Goal: Transaction & Acquisition: Purchase product/service

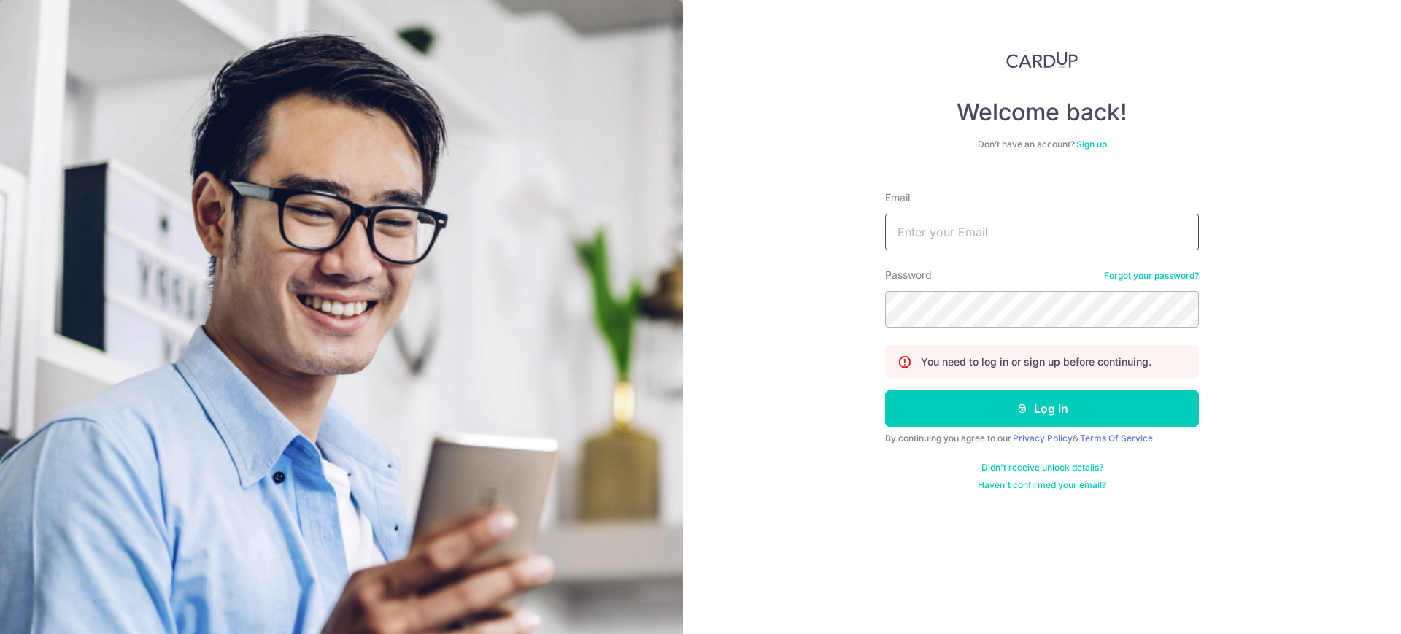
click at [940, 238] on input "Email" at bounding box center [1042, 232] width 314 height 36
click at [922, 228] on input "Email" at bounding box center [1042, 232] width 314 height 36
type input "kianmenglaw@yahoo.com"
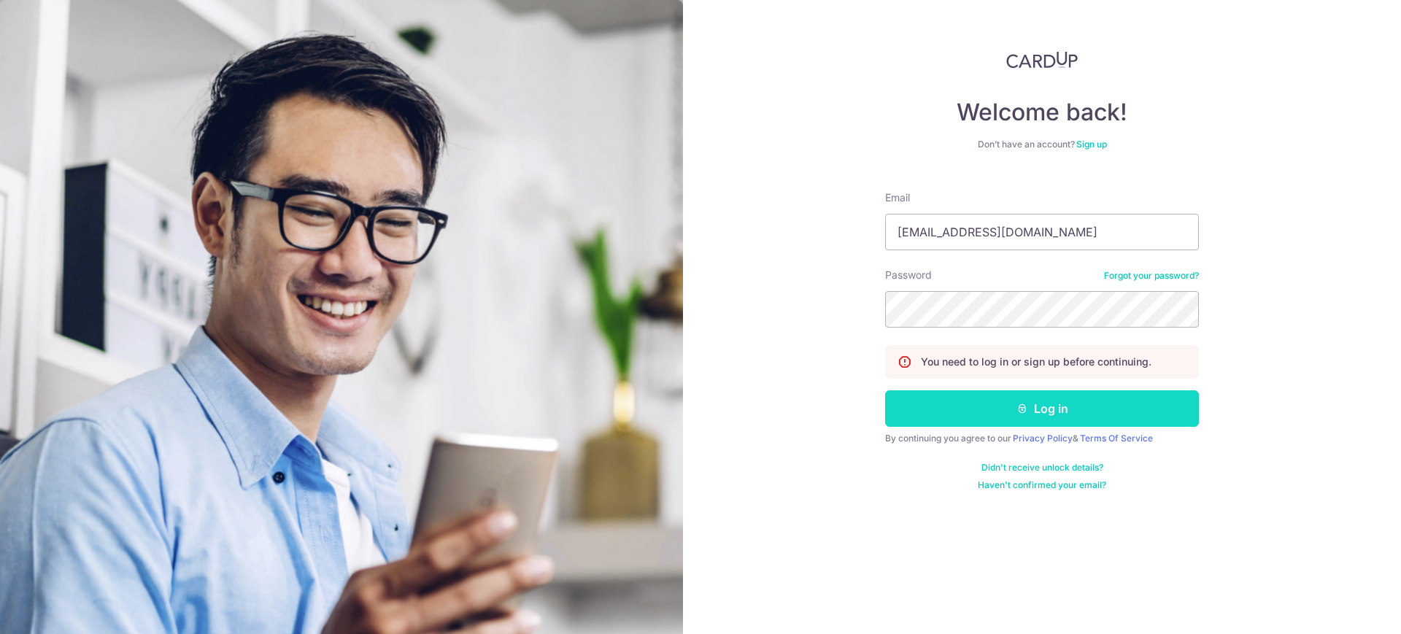
click at [1076, 414] on button "Log in" at bounding box center [1042, 408] width 314 height 36
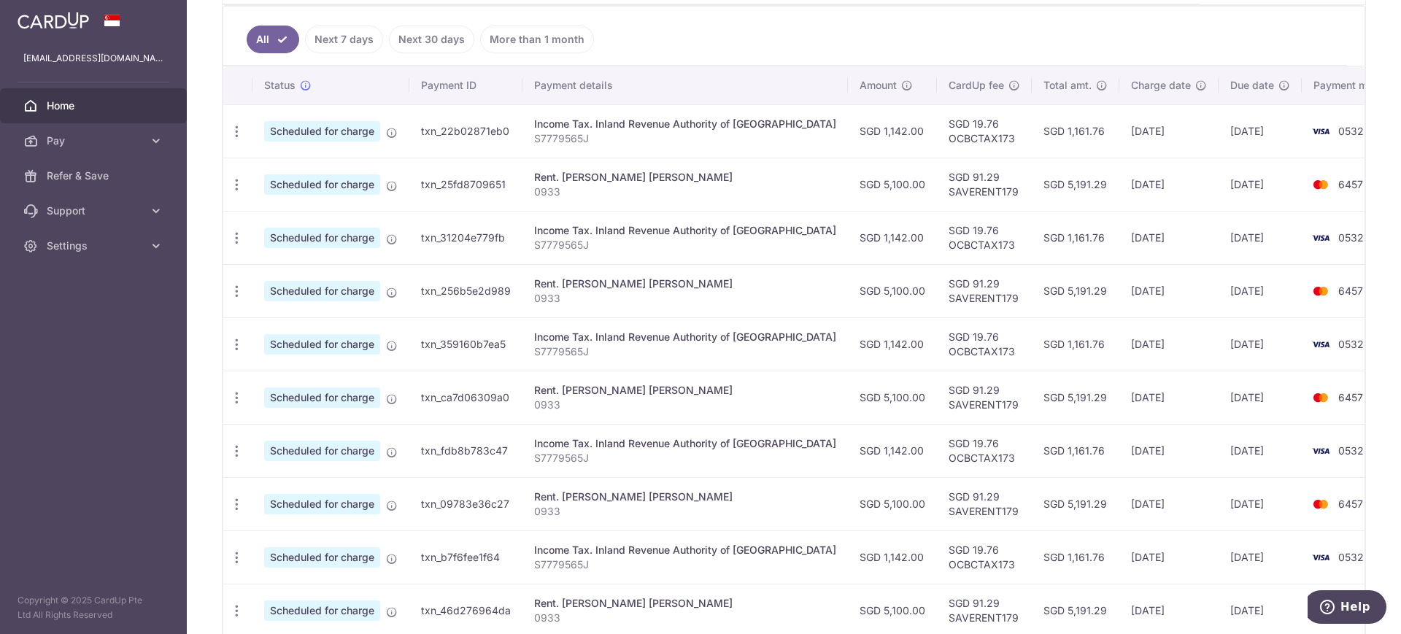
scroll to position [271, 0]
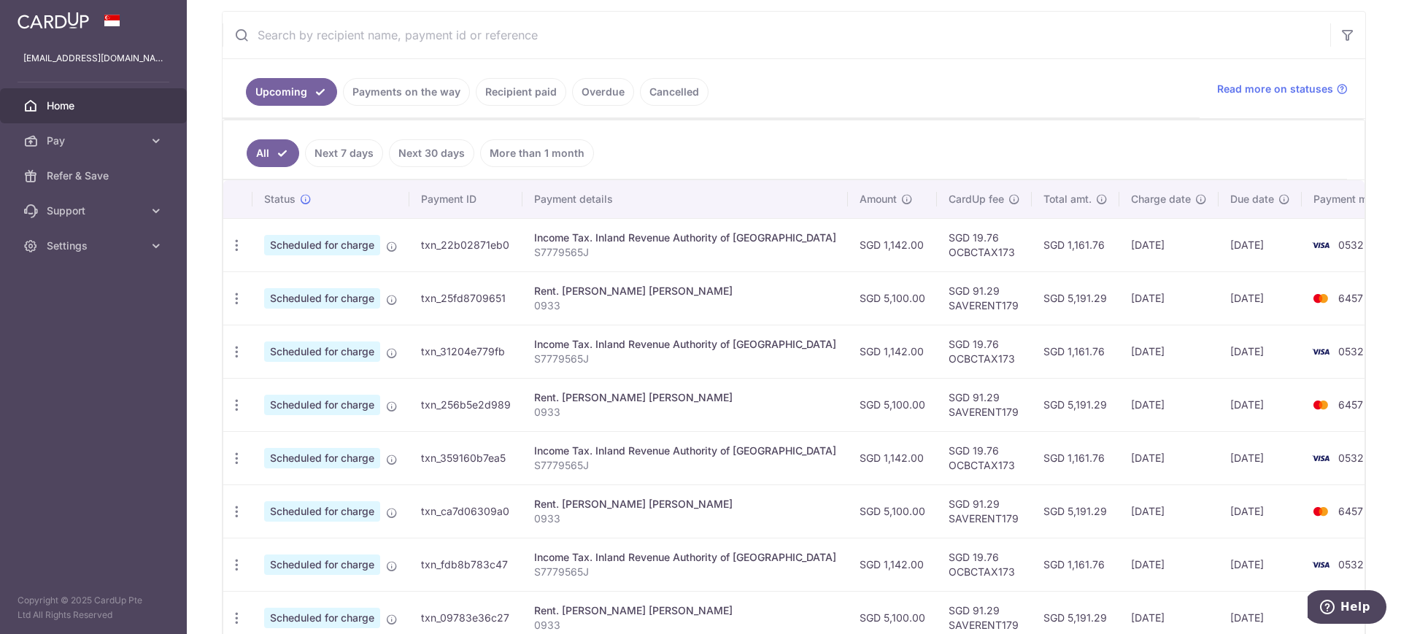
drag, startPoint x: 446, startPoint y: 152, endPoint x: 412, endPoint y: 193, distance: 52.9
click at [412, 192] on div "All Next 7 days Next 30 days More than 1 month Status Payment ID Payment detail…" at bounding box center [794, 453] width 1143 height 669
click at [543, 158] on link "More than 1 month" at bounding box center [537, 153] width 114 height 28
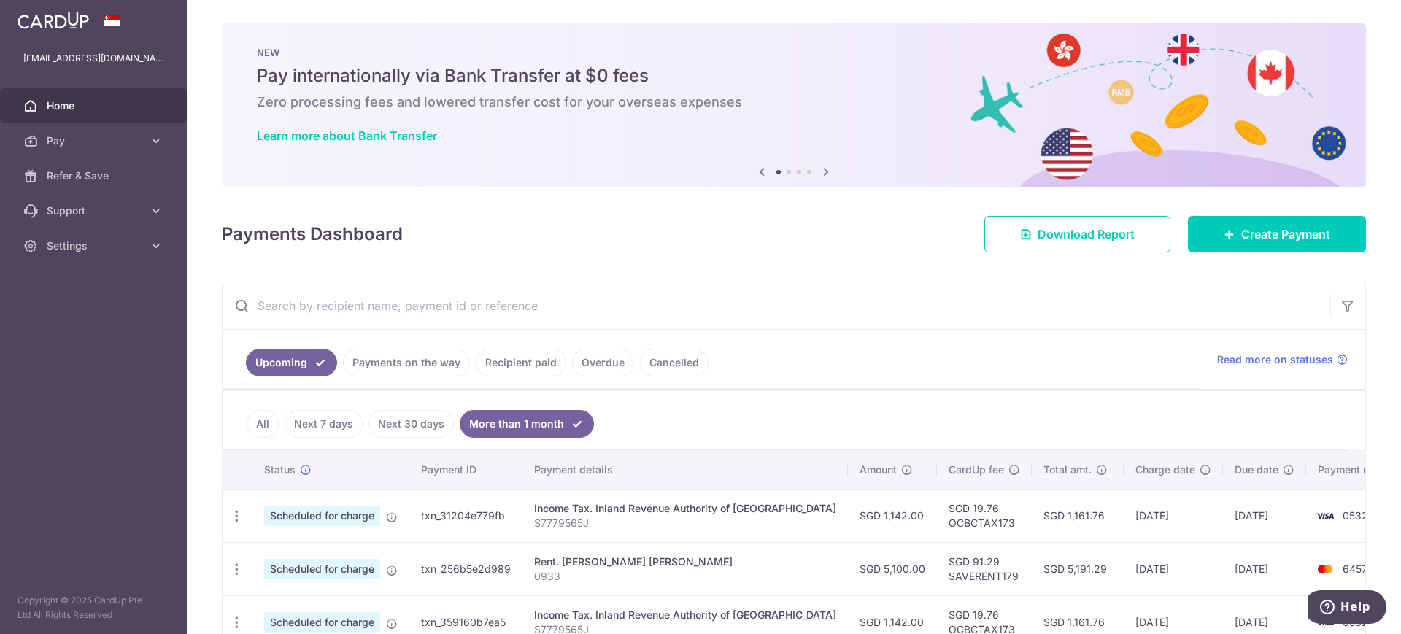
click at [528, 361] on link "Recipient paid" at bounding box center [521, 363] width 90 height 28
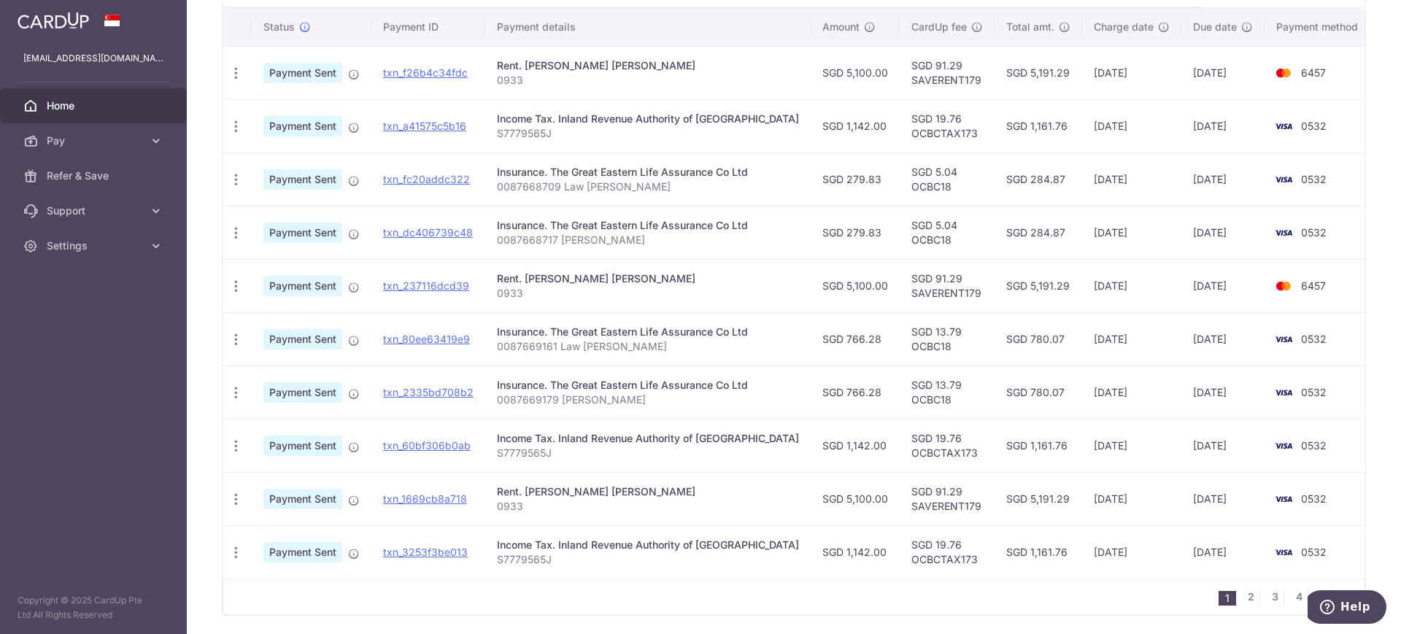
scroll to position [341, 0]
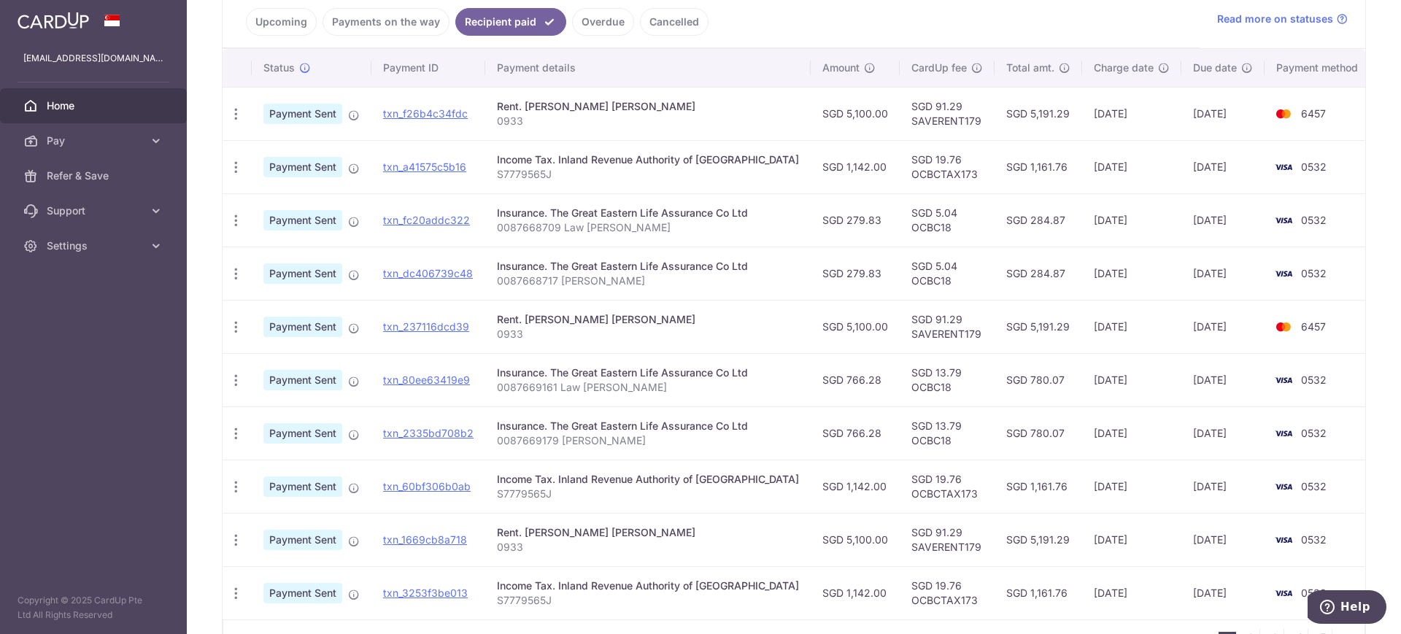
drag, startPoint x: 649, startPoint y: 333, endPoint x: 552, endPoint y: 331, distance: 96.4
click at [552, 331] on p "0933" at bounding box center [648, 334] width 302 height 15
click at [629, 340] on p "0933" at bounding box center [648, 334] width 302 height 15
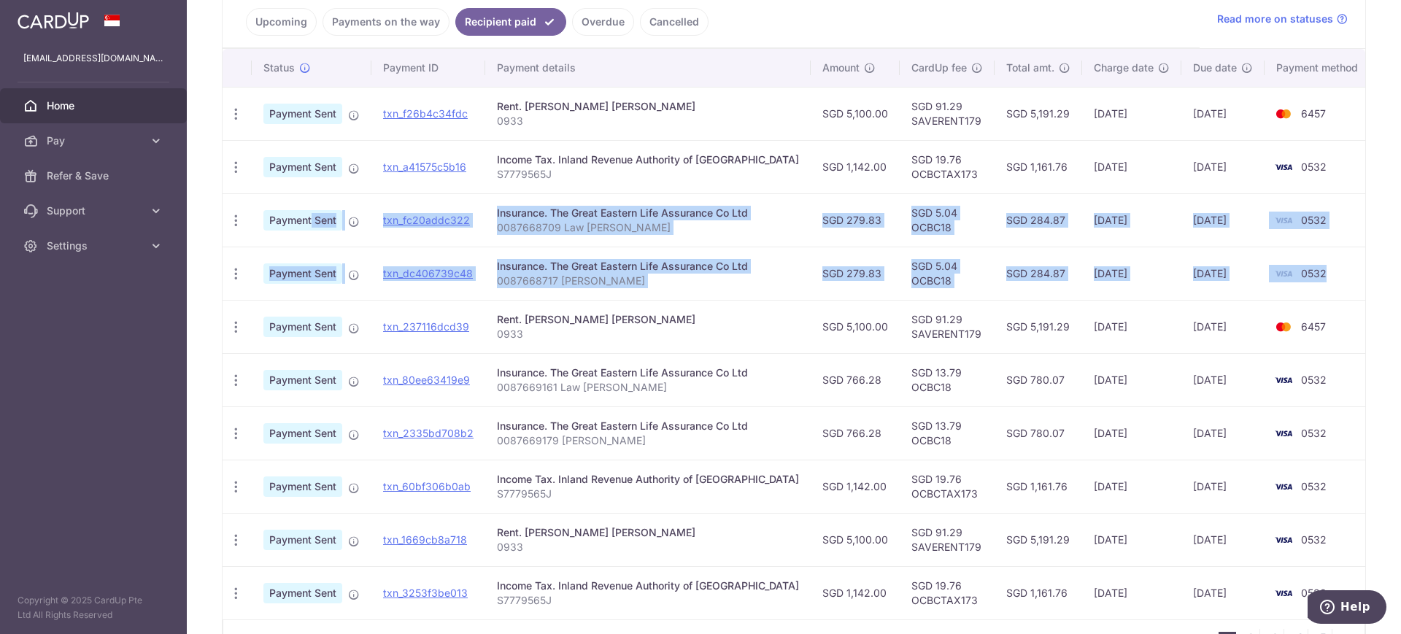
drag, startPoint x: 1317, startPoint y: 277, endPoint x: 261, endPoint y: 228, distance: 1057.8
click at [261, 228] on tbody "PDF Receipt Payment Sent txn_f26b4c34fdc Rent. Valerie Wiwi Jiong 0933 SGD 5,10…" at bounding box center [799, 353] width 1153 height 533
click at [770, 287] on td "Insurance. The Great Eastern Life Assurance Co Ltd 0087668717 Lim Pei Wen" at bounding box center [647, 273] width 325 height 53
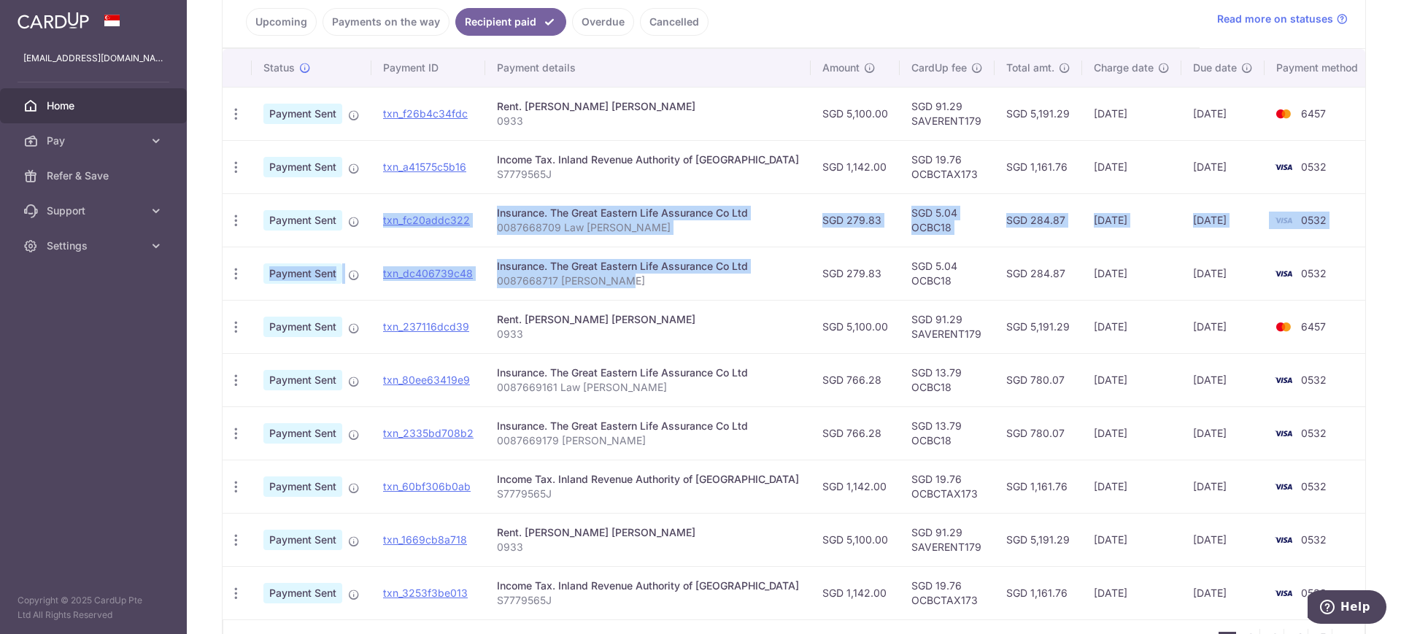
drag, startPoint x: 688, startPoint y: 284, endPoint x: 379, endPoint y: 222, distance: 314.9
click at [379, 222] on tbody "PDF Receipt Payment Sent txn_f26b4c34fdc Rent. Valerie Wiwi Jiong 0933 SGD 5,10…" at bounding box center [799, 353] width 1153 height 533
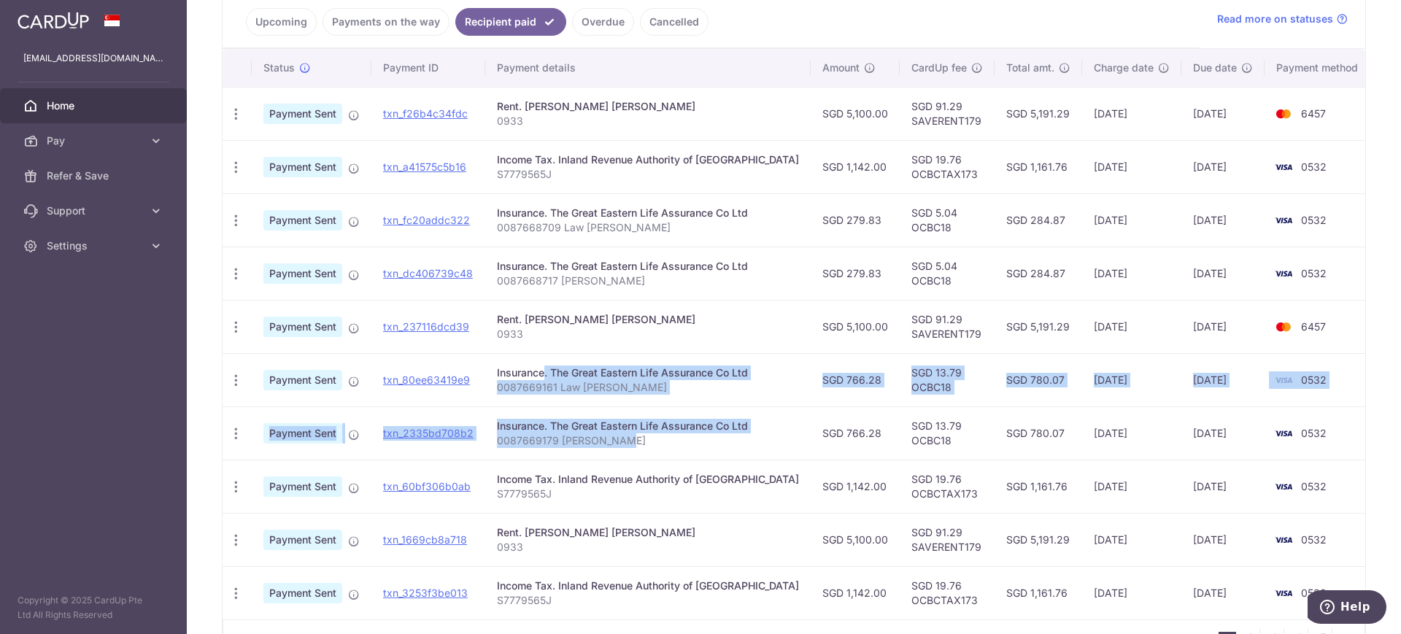
drag, startPoint x: 649, startPoint y: 440, endPoint x: 494, endPoint y: 371, distance: 169.5
click at [494, 371] on tbody "PDF Receipt Payment Sent txn_f26b4c34fdc Rent. Valerie Wiwi Jiong 0933 SGD 5,10…" at bounding box center [799, 353] width 1153 height 533
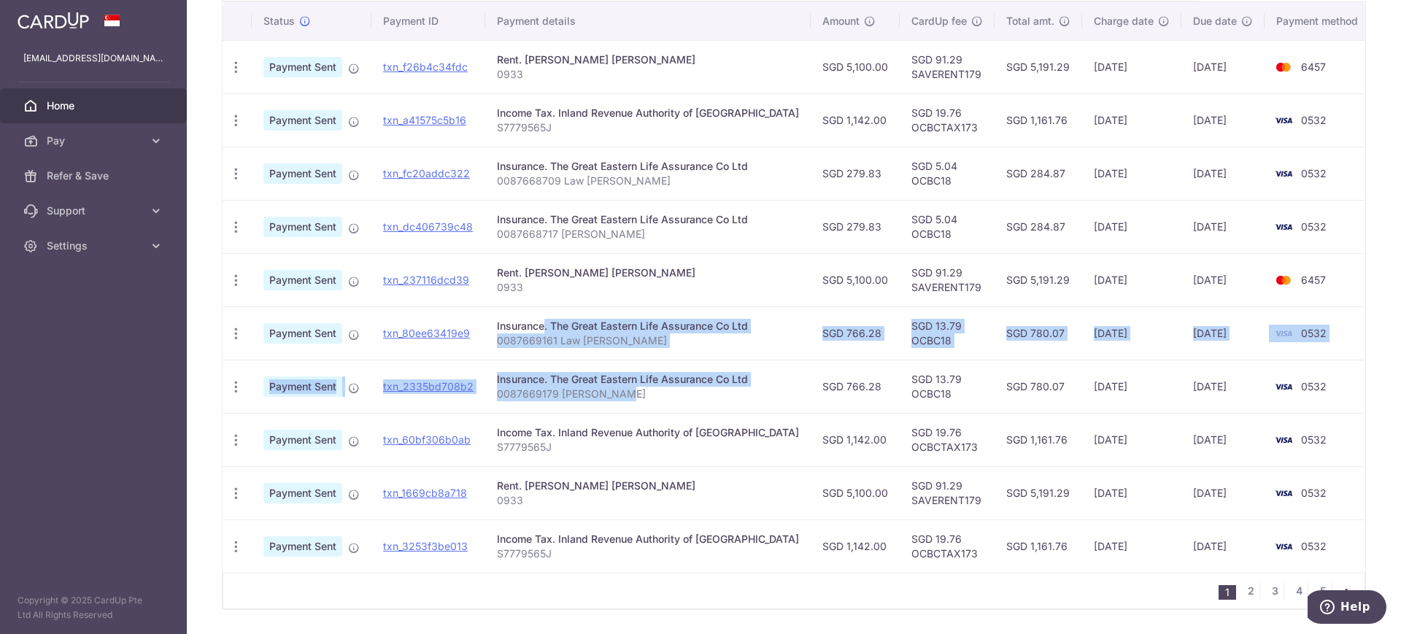
scroll to position [432, 0]
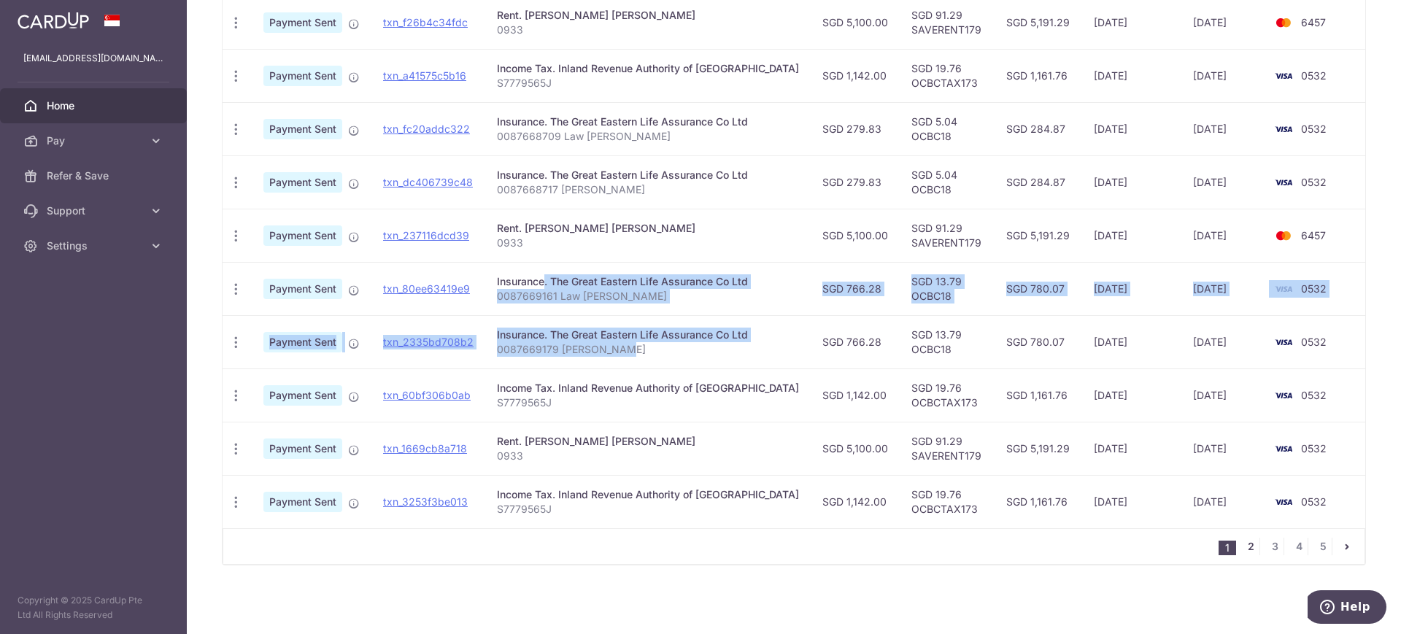
click at [1242, 544] on link "2" at bounding box center [1251, 547] width 18 height 18
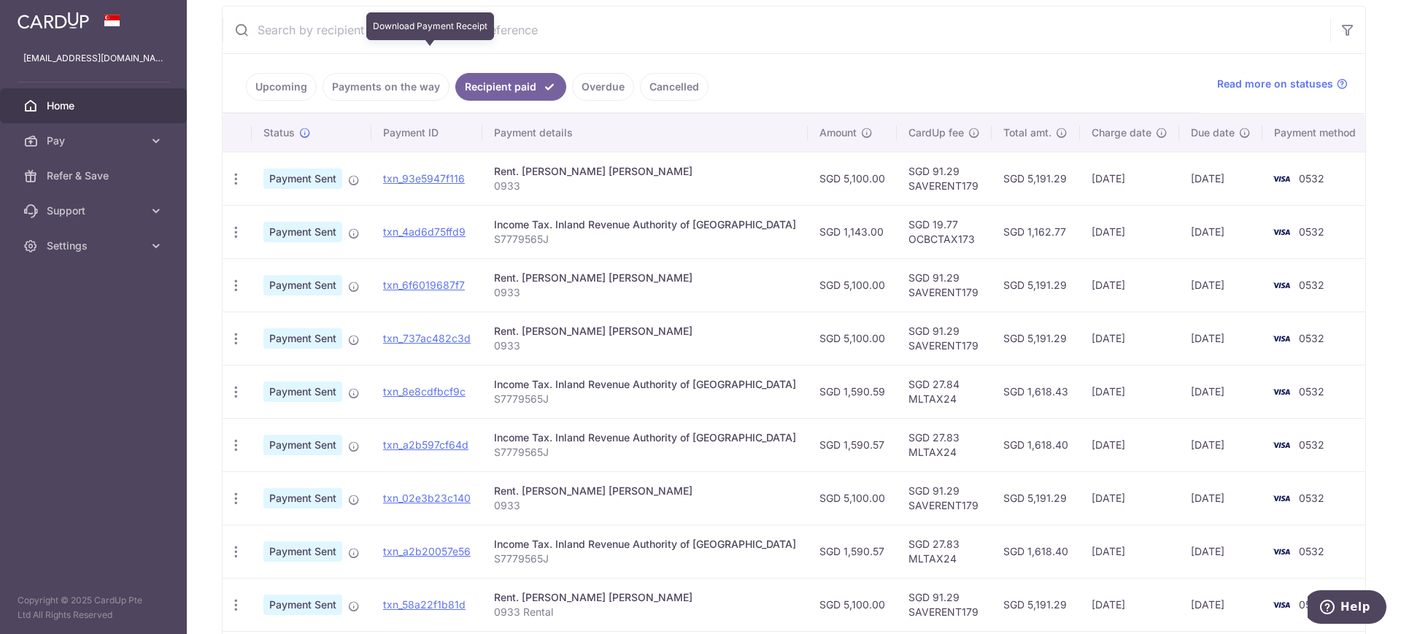
scroll to position [67, 0]
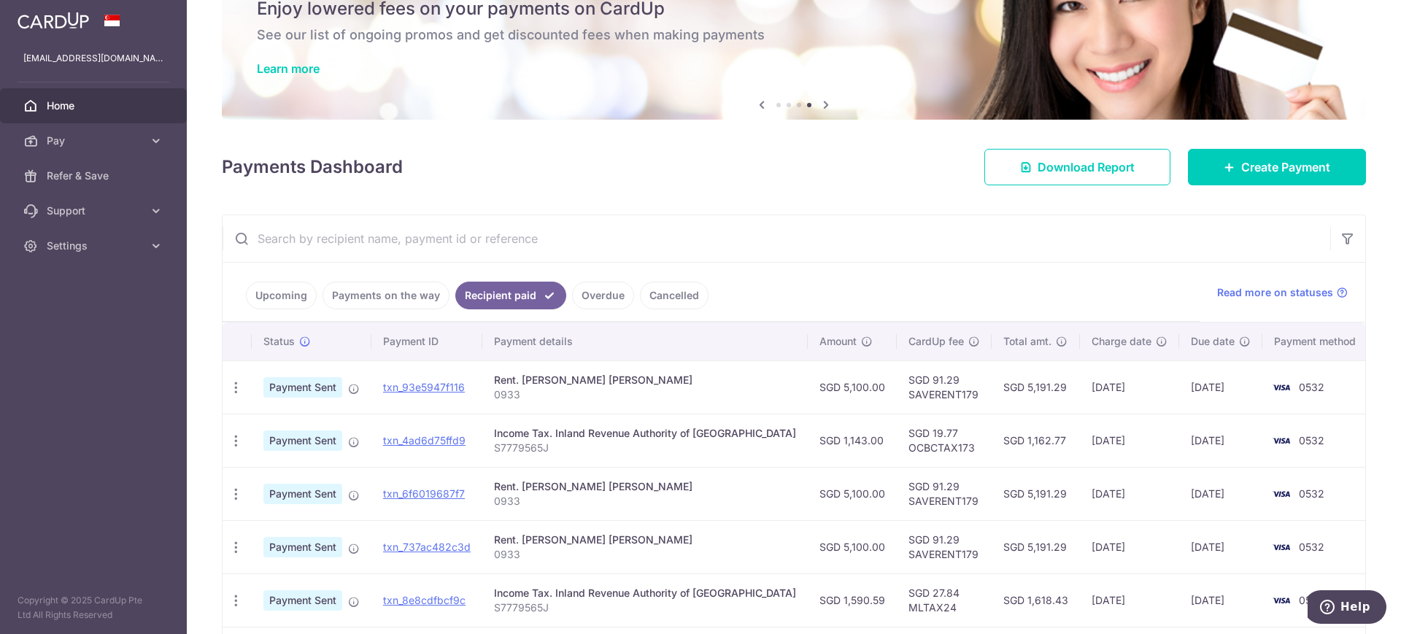
click at [350, 293] on link "Payments on the way" at bounding box center [386, 296] width 127 height 28
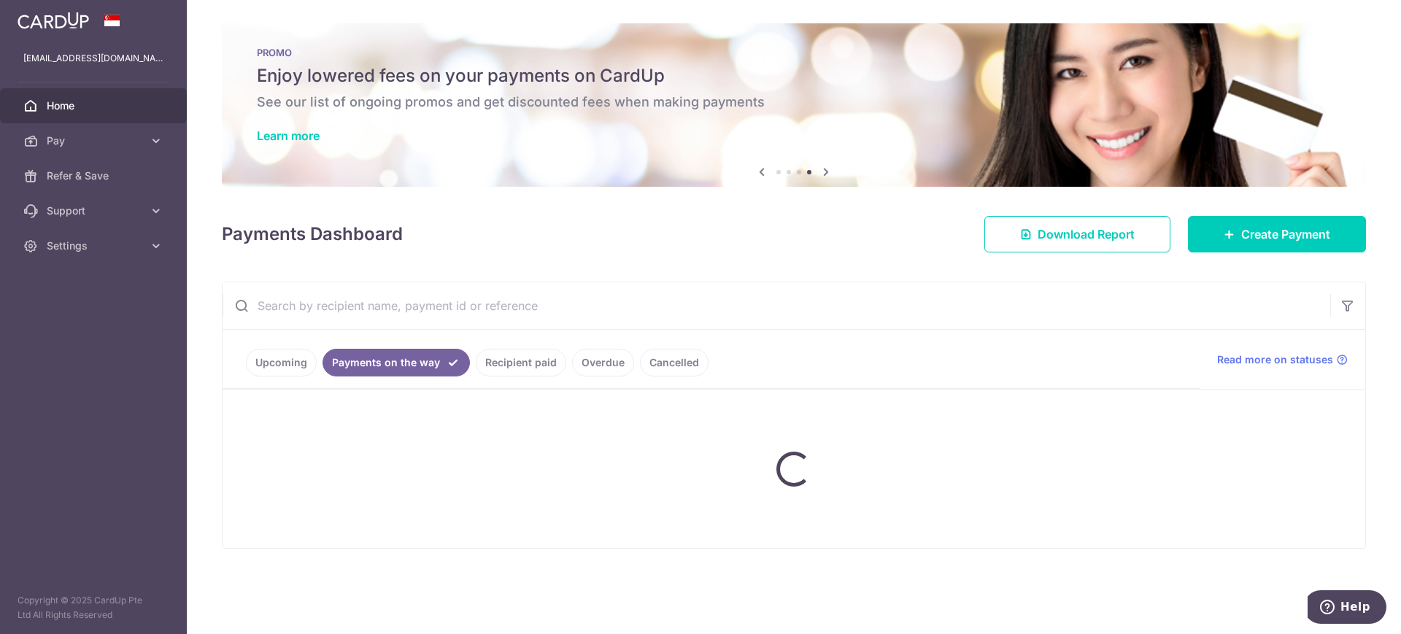
scroll to position [0, 0]
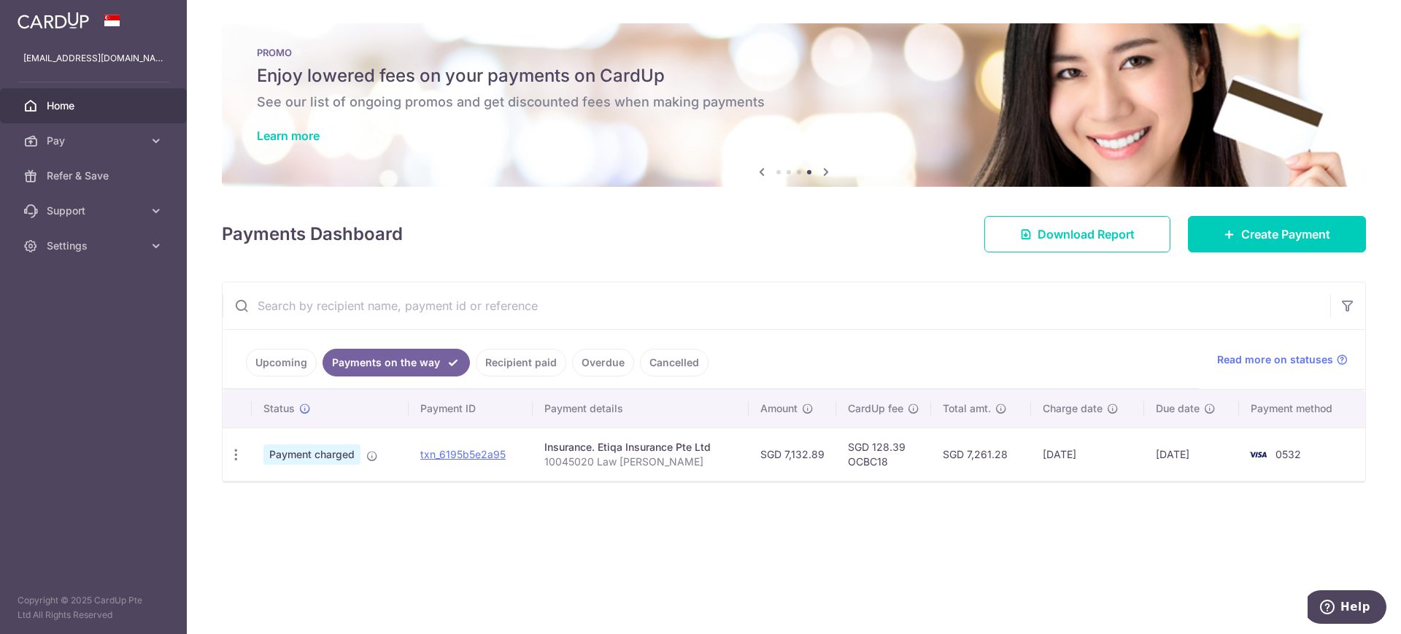
click at [293, 357] on link "Upcoming" at bounding box center [281, 363] width 71 height 28
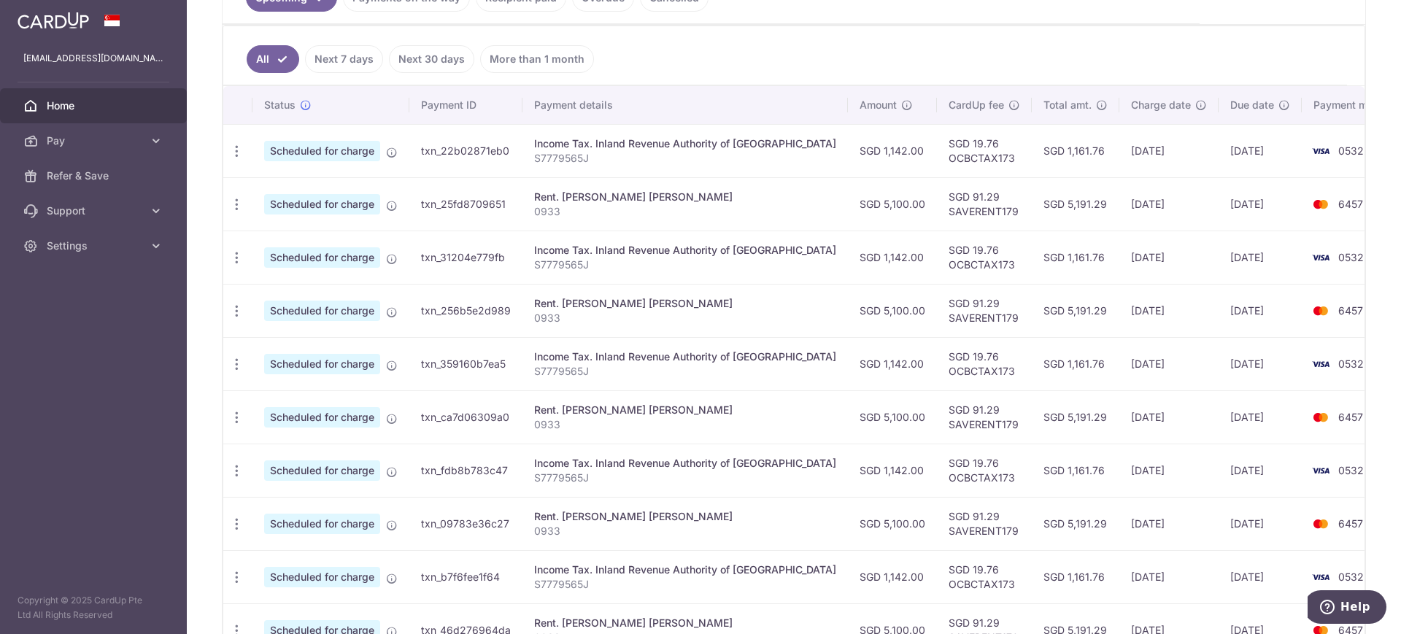
scroll to position [91, 0]
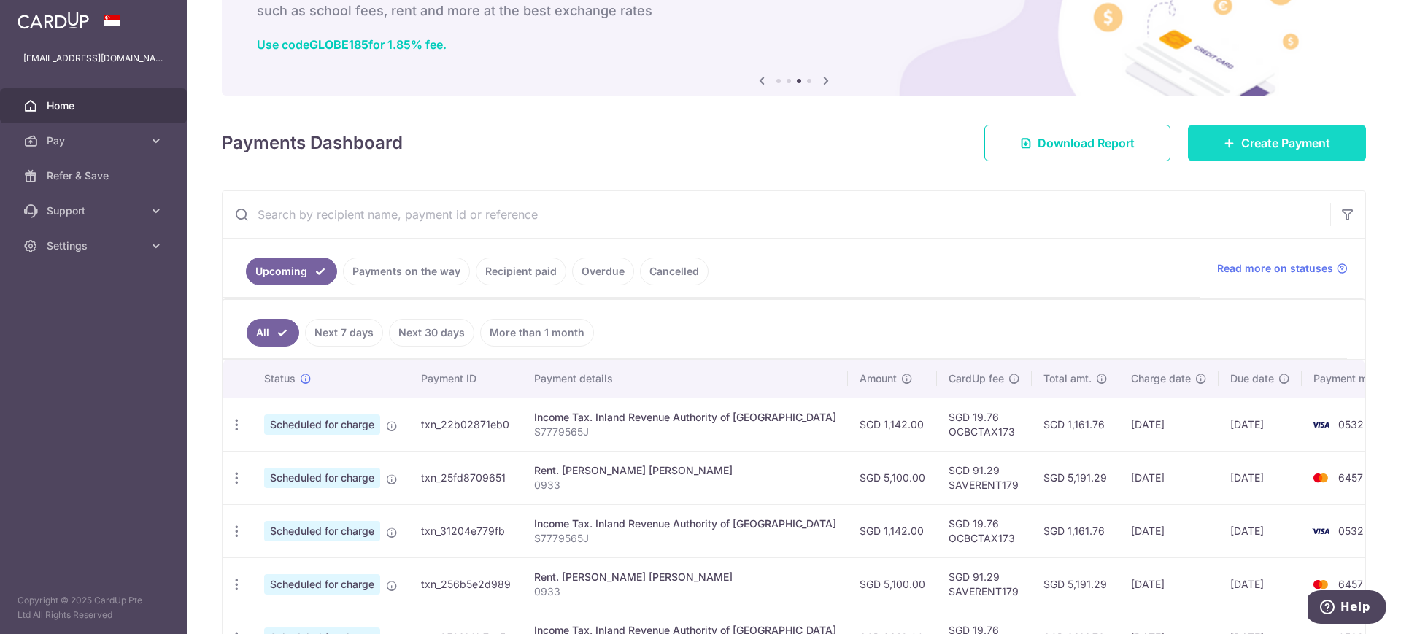
click at [1246, 152] on link "Create Payment" at bounding box center [1277, 143] width 178 height 36
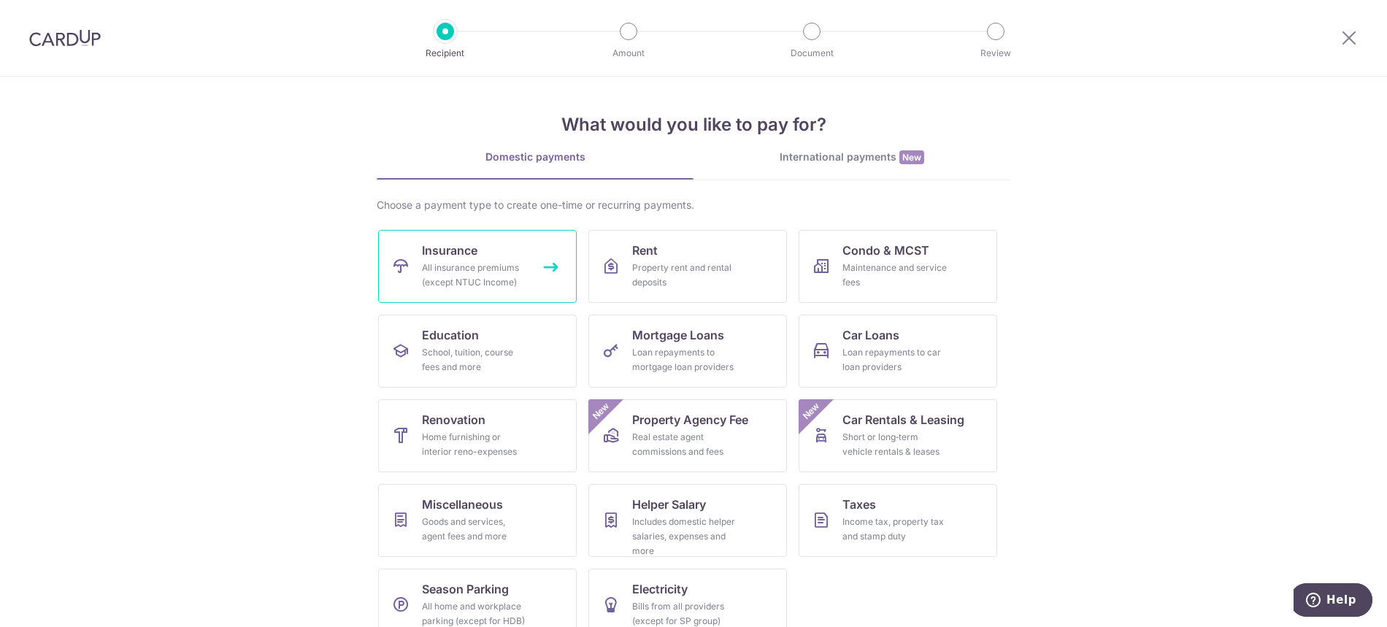
click at [469, 290] on link "Insurance All insurance premiums (except NTUC Income)" at bounding box center [477, 266] width 198 height 73
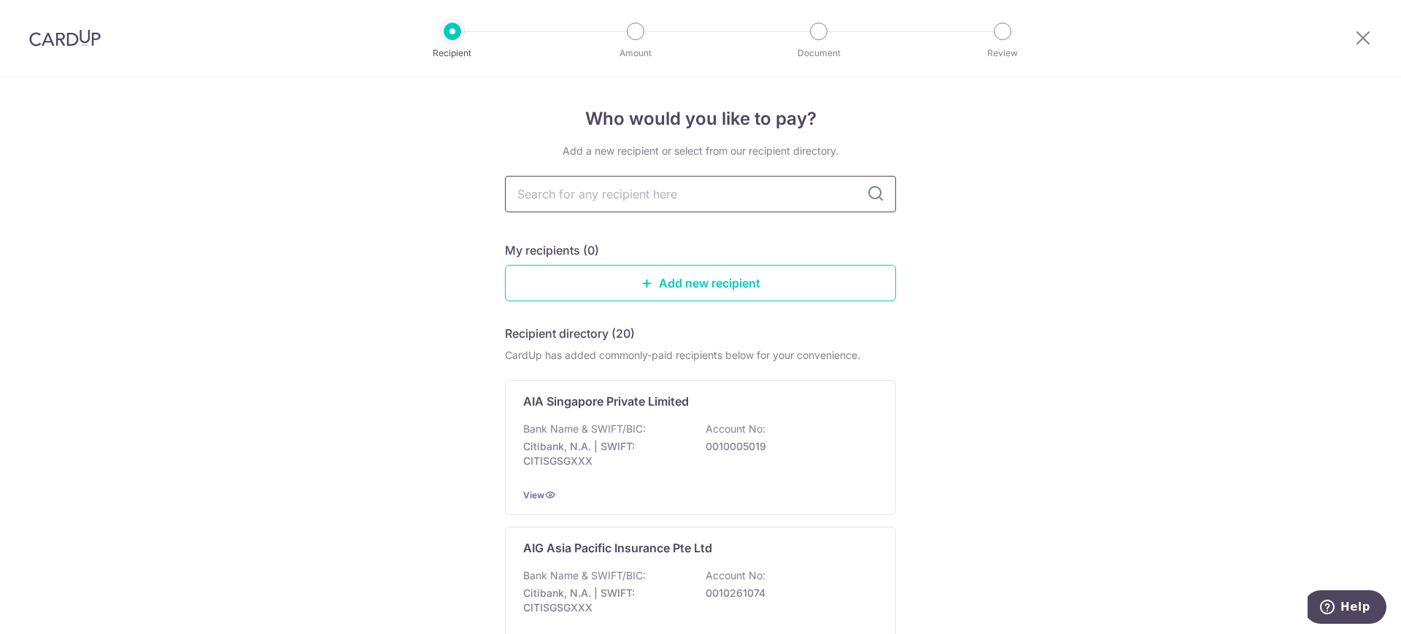
click at [702, 200] on input "text" at bounding box center [700, 194] width 391 height 36
type input "great"
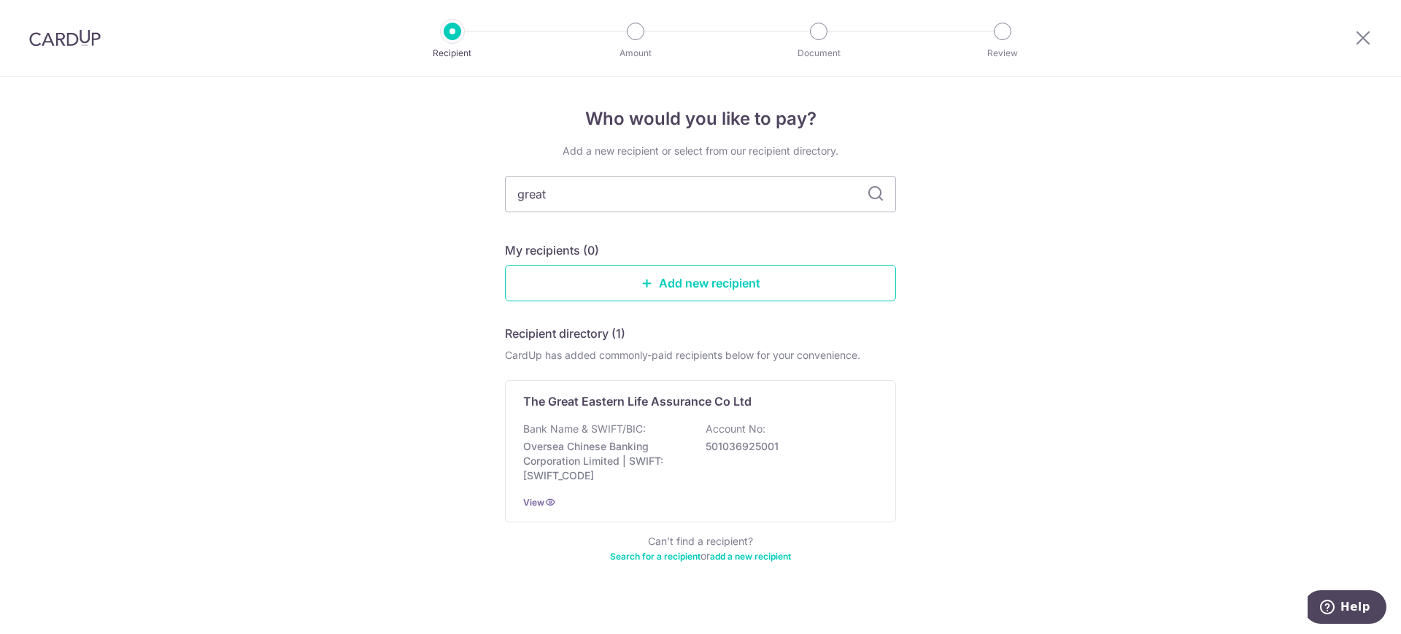
drag, startPoint x: 621, startPoint y: 193, endPoint x: 428, endPoint y: 201, distance: 192.9
click at [428, 201] on div "Who would you like to pay? Add a new recipient or select from our recipient dir…" at bounding box center [700, 363] width 1401 height 573
type input "great eastern"
drag, startPoint x: 868, startPoint y: 174, endPoint x: 871, endPoint y: 185, distance: 11.3
click at [870, 177] on div "Add a new recipient or select from our recipient directory. great eastern My re…" at bounding box center [700, 362] width 391 height 437
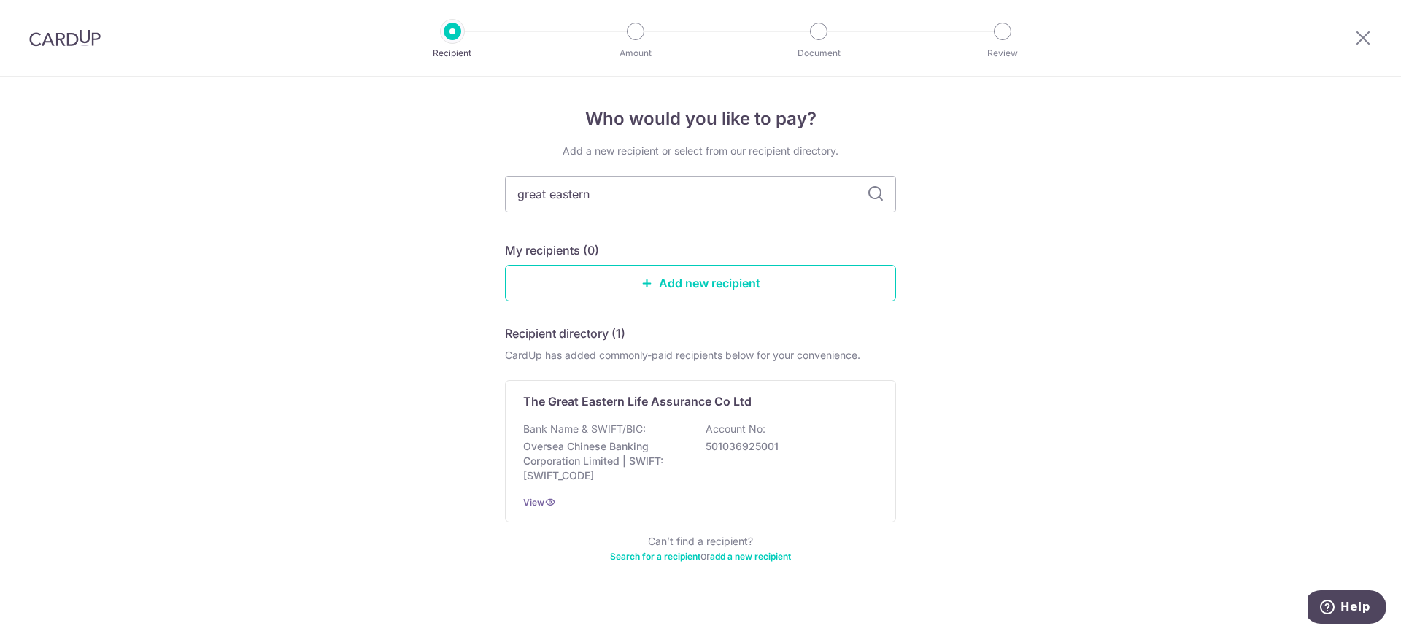
click at [873, 197] on icon at bounding box center [876, 194] width 18 height 18
click at [724, 427] on p "Account No:" at bounding box center [736, 429] width 60 height 15
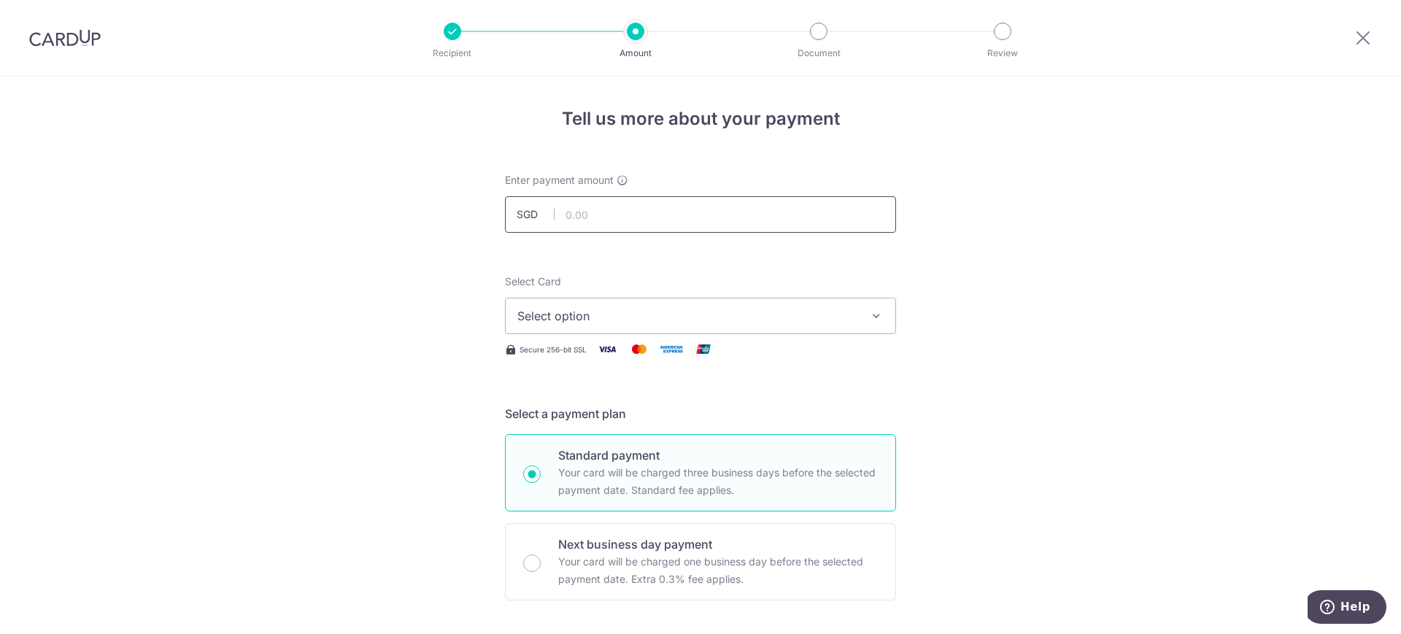
click at [587, 215] on input "text" at bounding box center [700, 214] width 391 height 36
type input "306.29"
click at [754, 330] on button "Select option" at bounding box center [700, 316] width 391 height 36
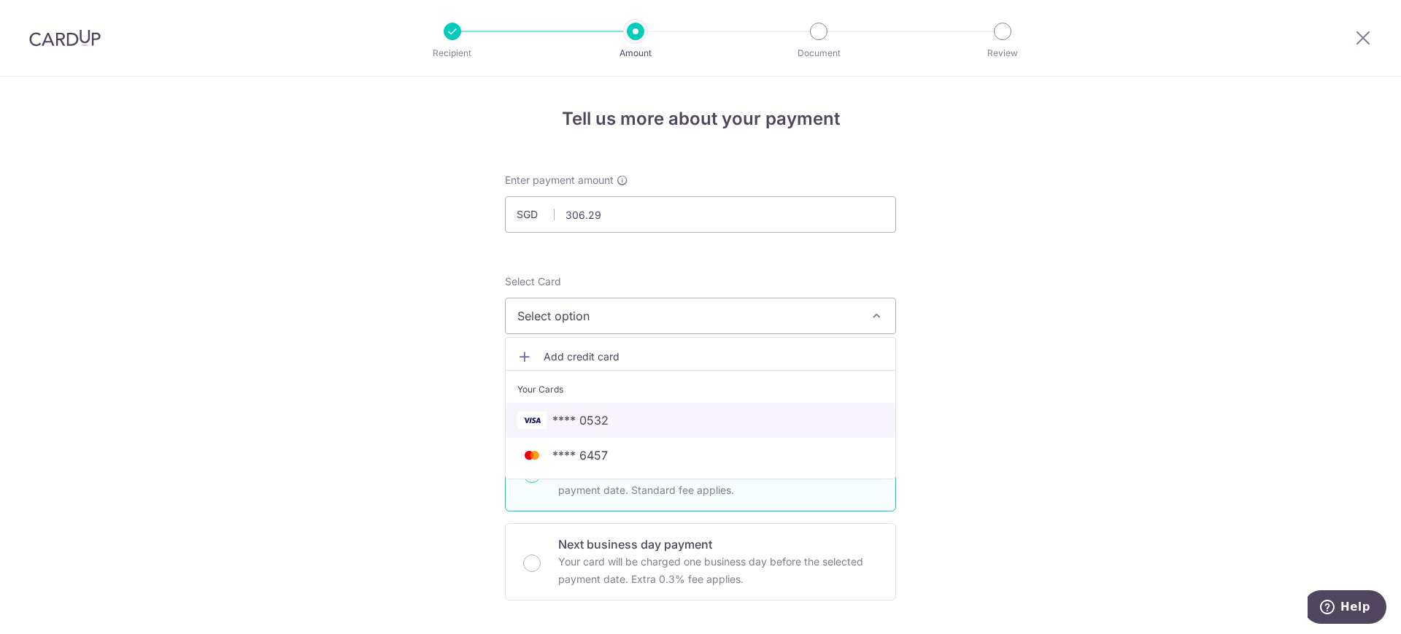
click at [694, 423] on span "**** 0532" at bounding box center [700, 421] width 366 height 18
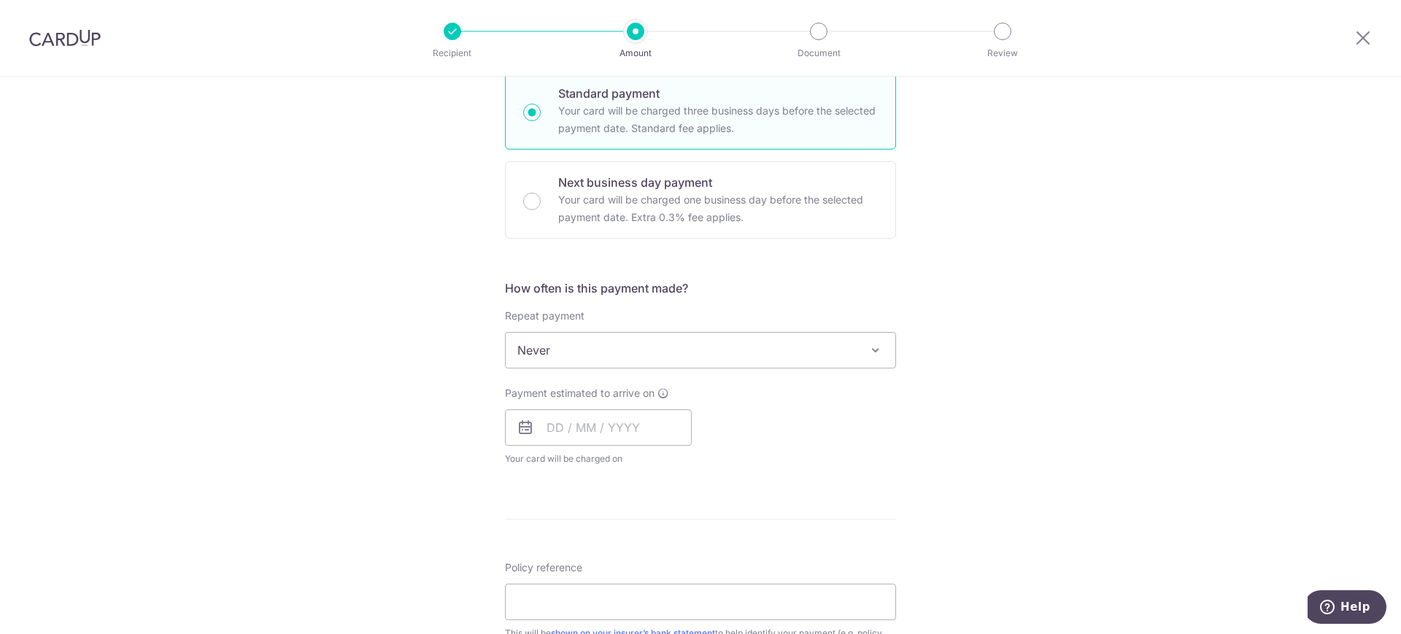
scroll to position [365, 0]
click at [655, 341] on span "Never" at bounding box center [701, 347] width 390 height 35
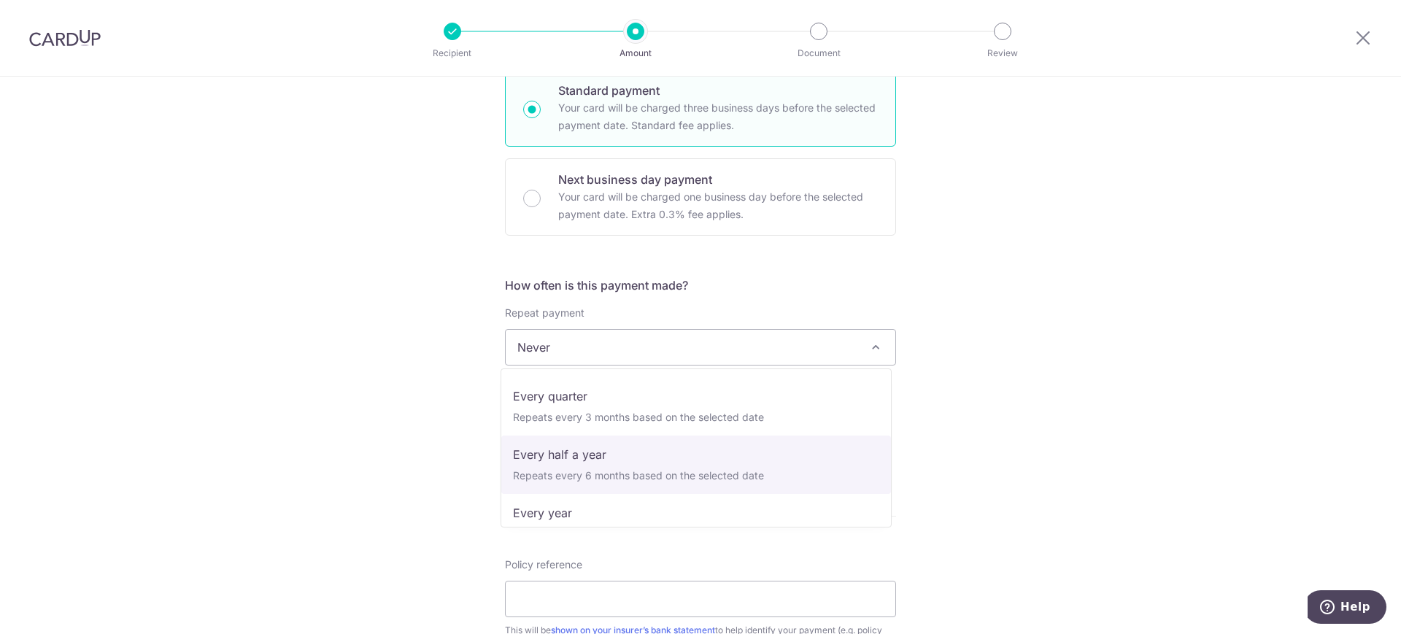
scroll to position [182, 0]
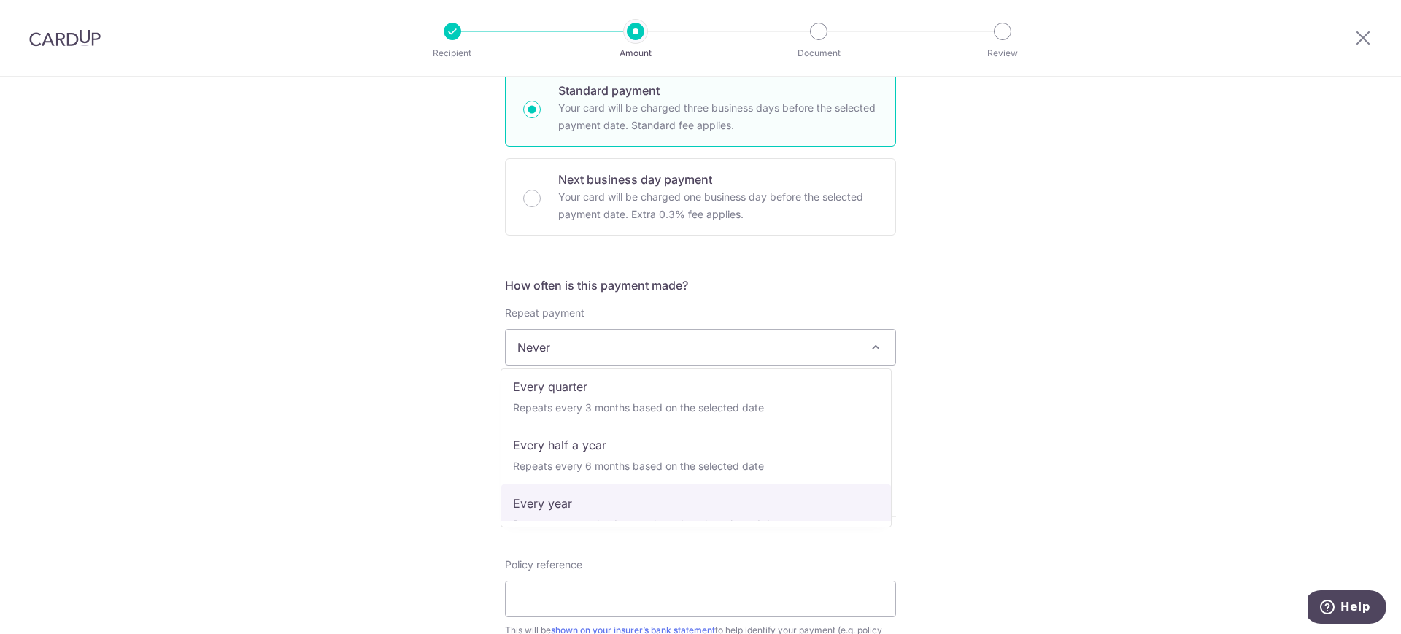
select select "6"
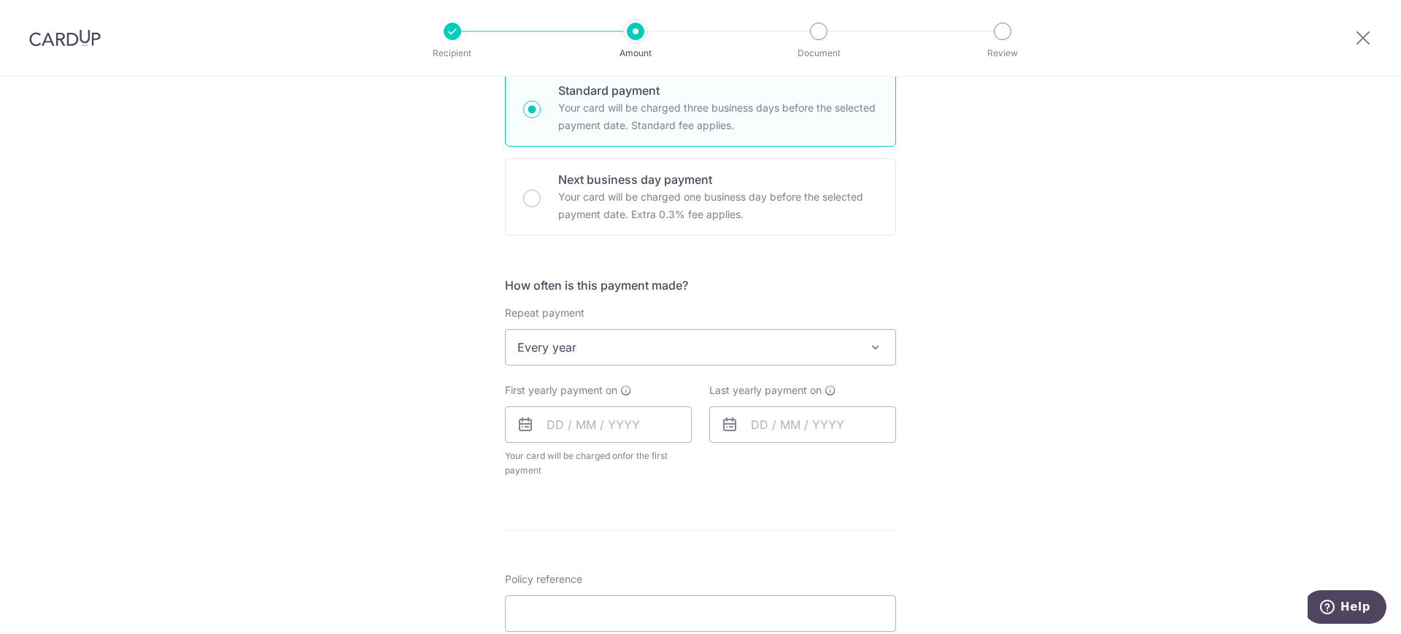
click at [716, 474] on div "Last yearly payment on" at bounding box center [803, 430] width 204 height 95
click at [570, 433] on input "text" at bounding box center [598, 424] width 187 height 36
click at [644, 582] on link "18" at bounding box center [651, 586] width 23 height 23
type input "[DATE]"
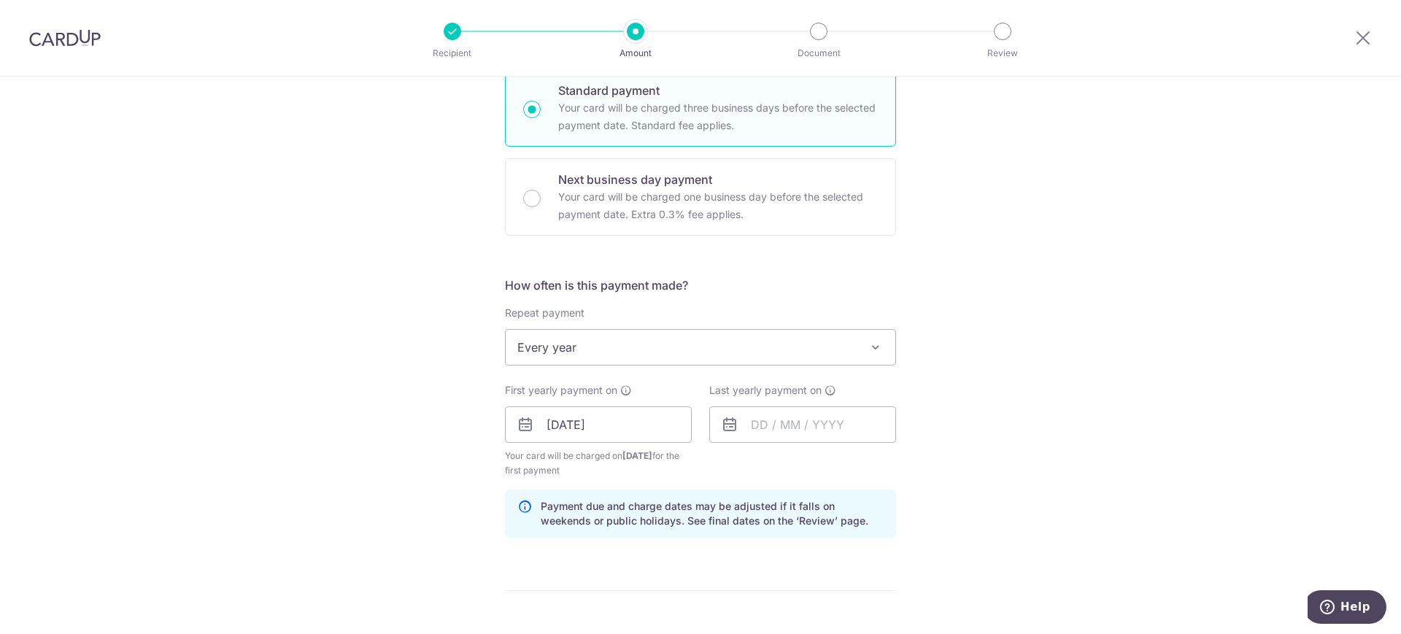
click at [1002, 444] on div "Tell us more about your payment Enter payment amount SGD 306.29 306.29 Select C…" at bounding box center [700, 409] width 1401 height 1395
click at [762, 429] on input "text" at bounding box center [802, 424] width 187 height 36
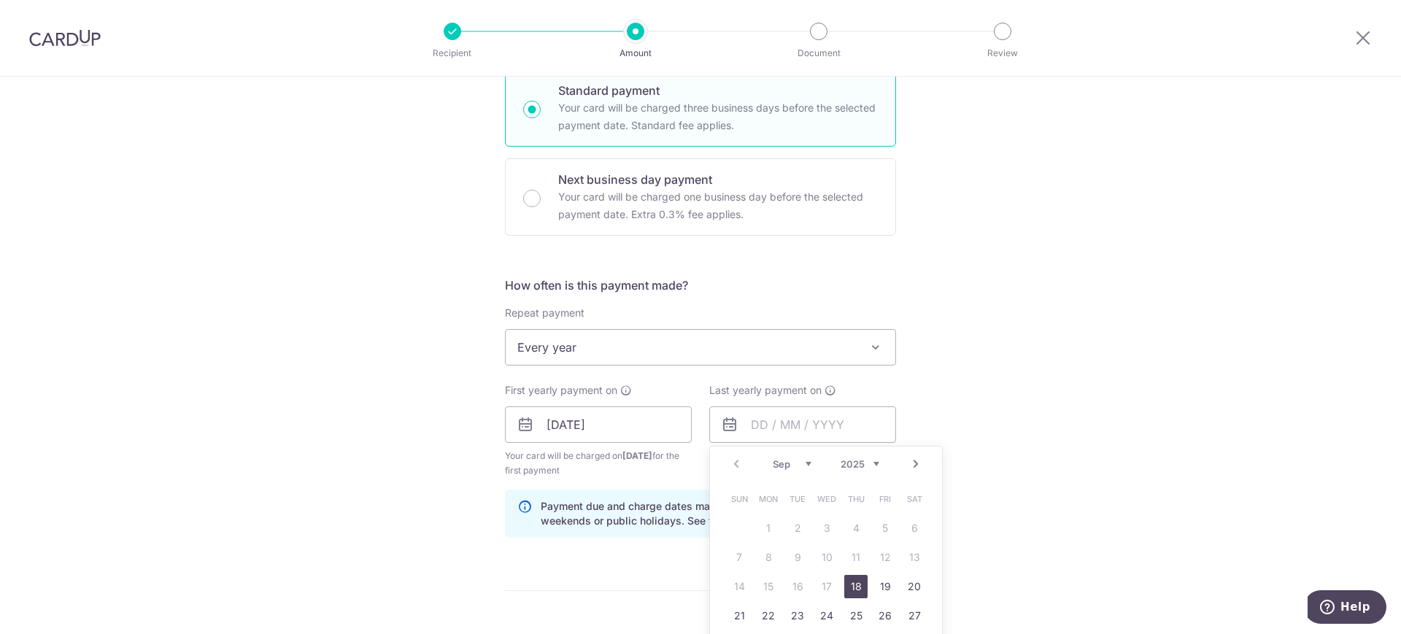
click at [873, 463] on select "2025 2026 2027 2028 2029 2030 2031 2032 2033 2034 2035" at bounding box center [860, 464] width 39 height 12
click at [874, 591] on link "18" at bounding box center [885, 586] width 23 height 23
type input "18/09/2026"
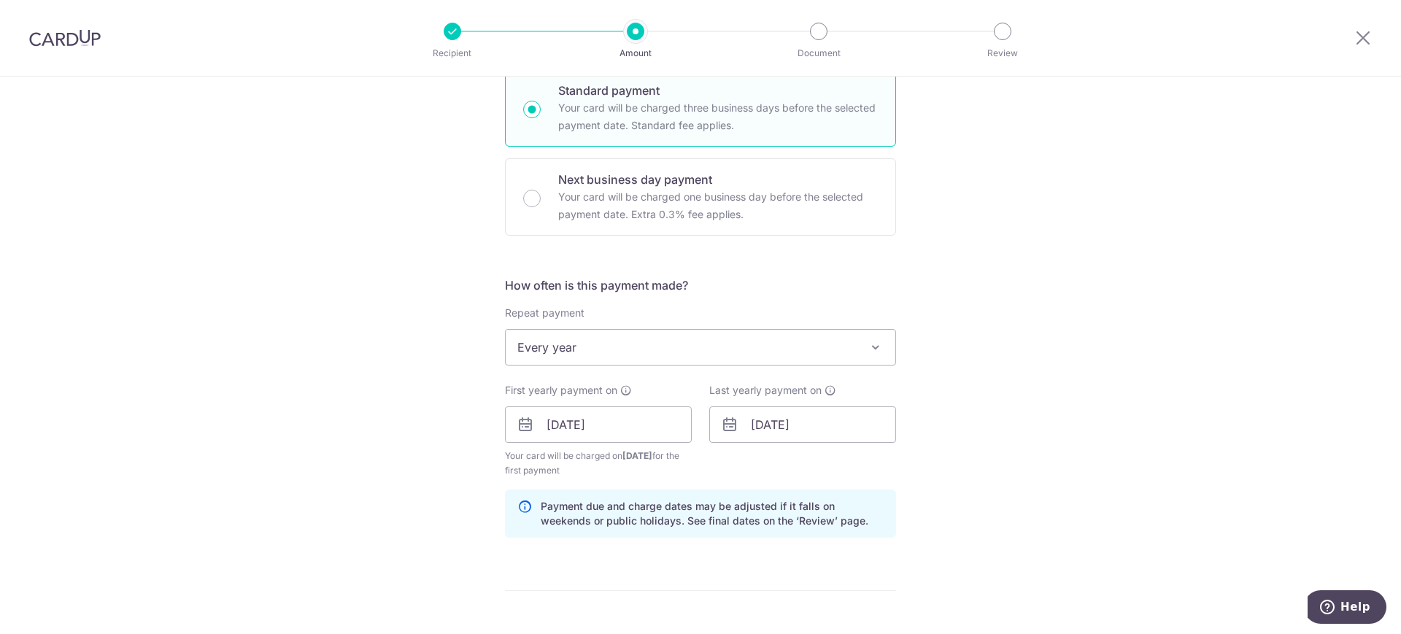
click at [977, 481] on div "Tell us more about your payment Enter payment amount SGD 306.29 306.29 Select C…" at bounding box center [700, 409] width 1401 height 1395
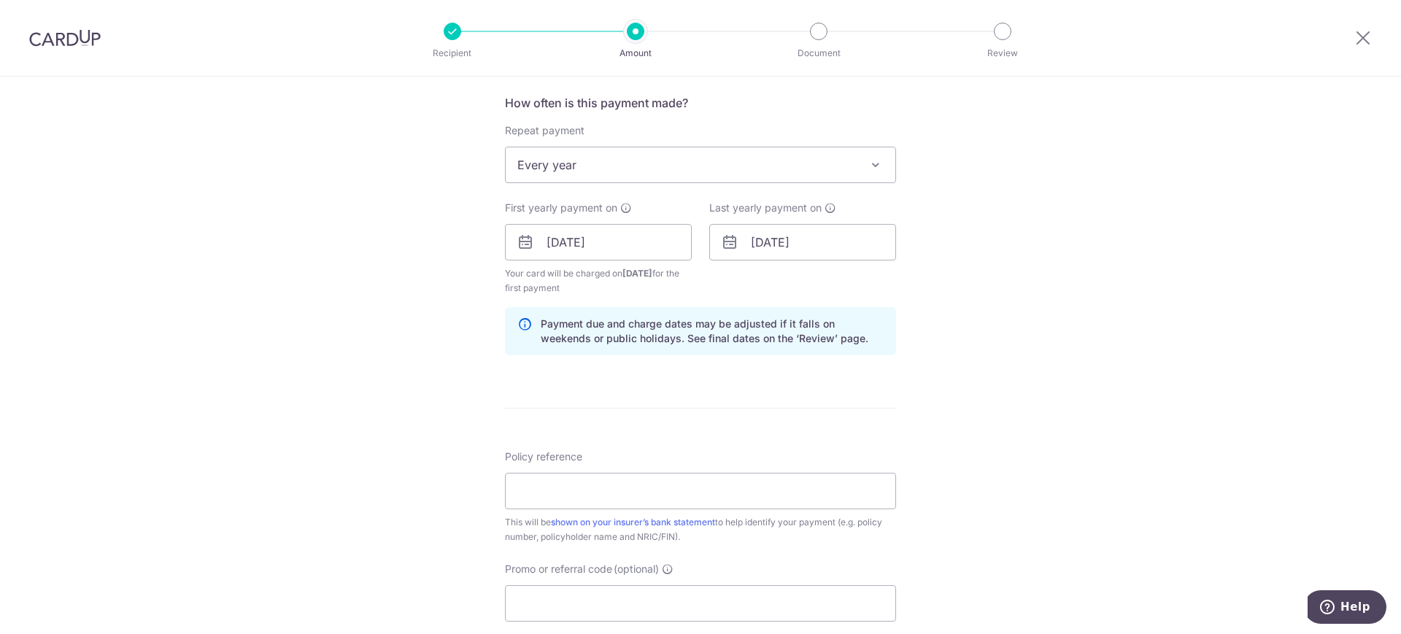
scroll to position [639, 0]
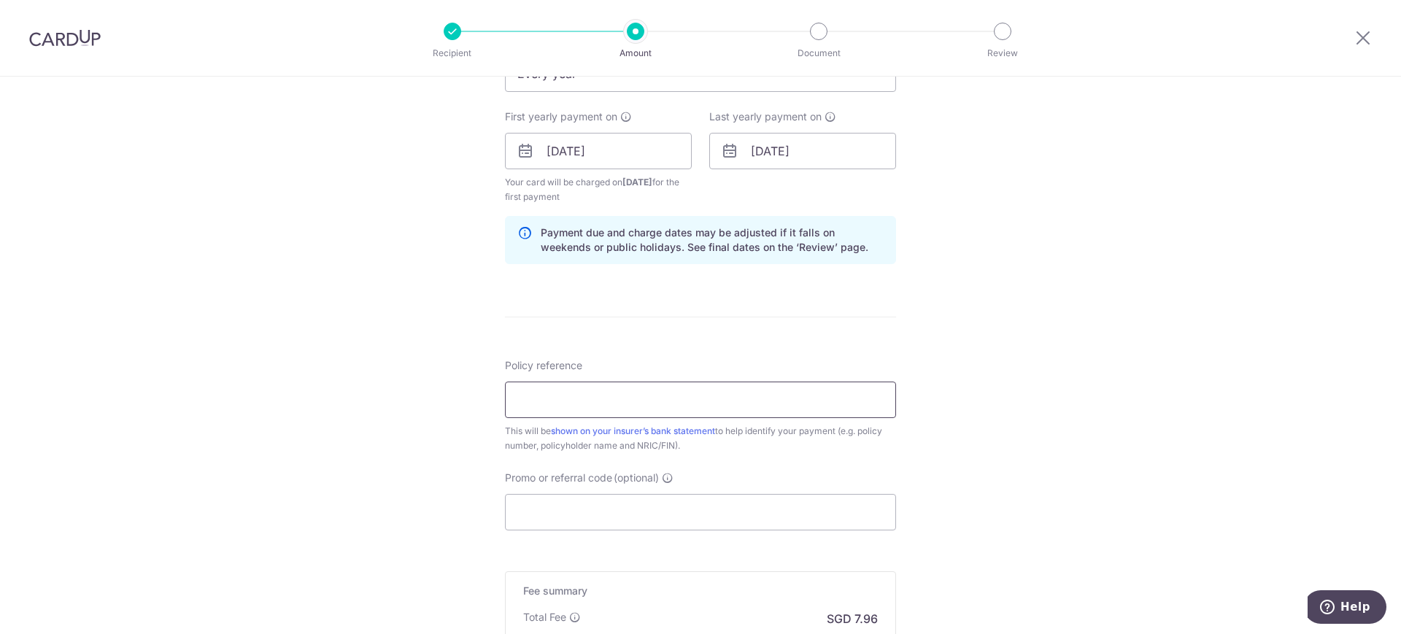
click at [645, 401] on input "Policy reference" at bounding box center [700, 400] width 391 height 36
click at [1021, 344] on div "Tell us more about your payment Enter payment amount SGD 306.29 306.29 Select C…" at bounding box center [700, 135] width 1401 height 1395
click at [582, 403] on input "Policy reference" at bounding box center [700, 400] width 391 height 36
paste input "0087669187"
type input "0087669187 Ally Law [PERSON_NAME]"
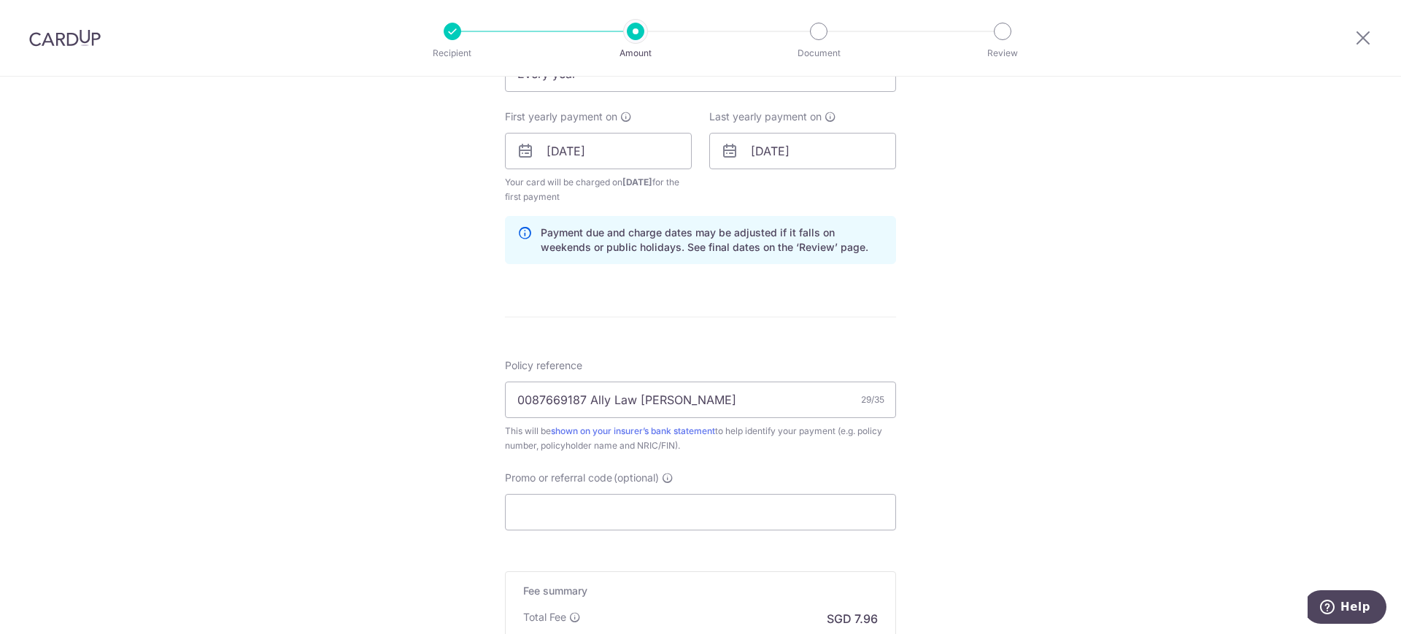
click at [1038, 240] on div "Tell us more about your payment Enter payment amount SGD 306.29 306.29 Select C…" at bounding box center [700, 135] width 1401 height 1395
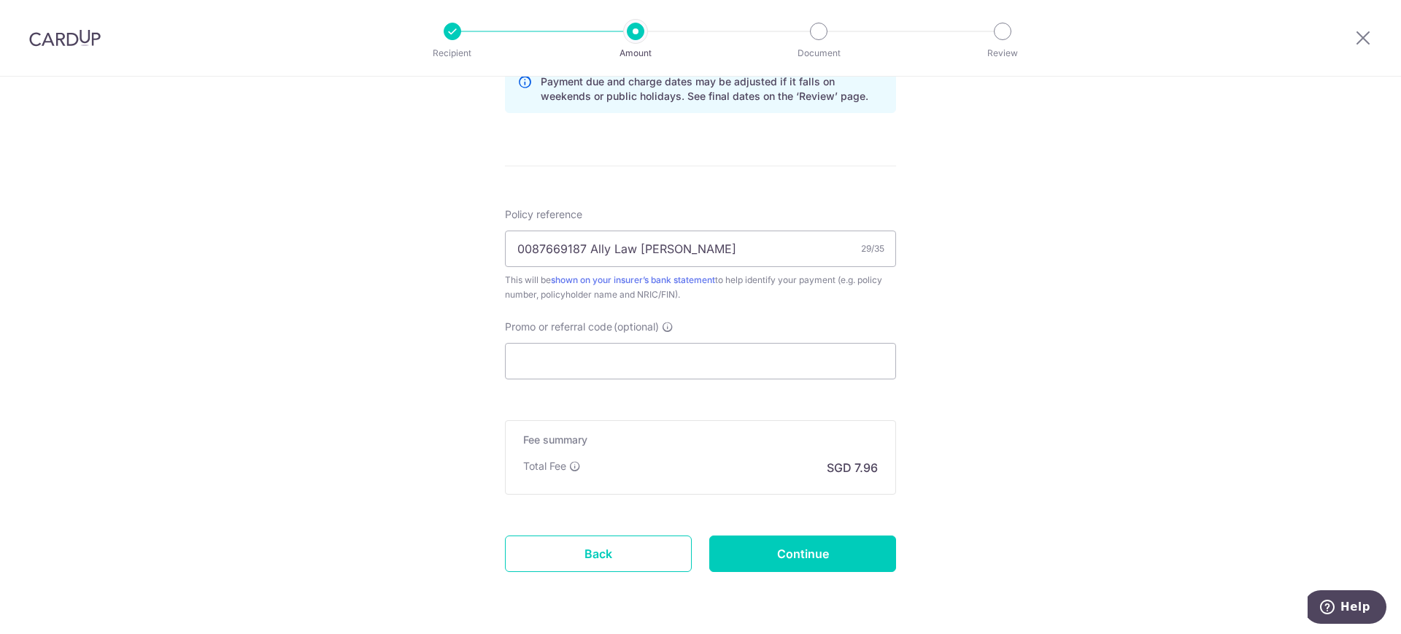
scroll to position [821, 0]
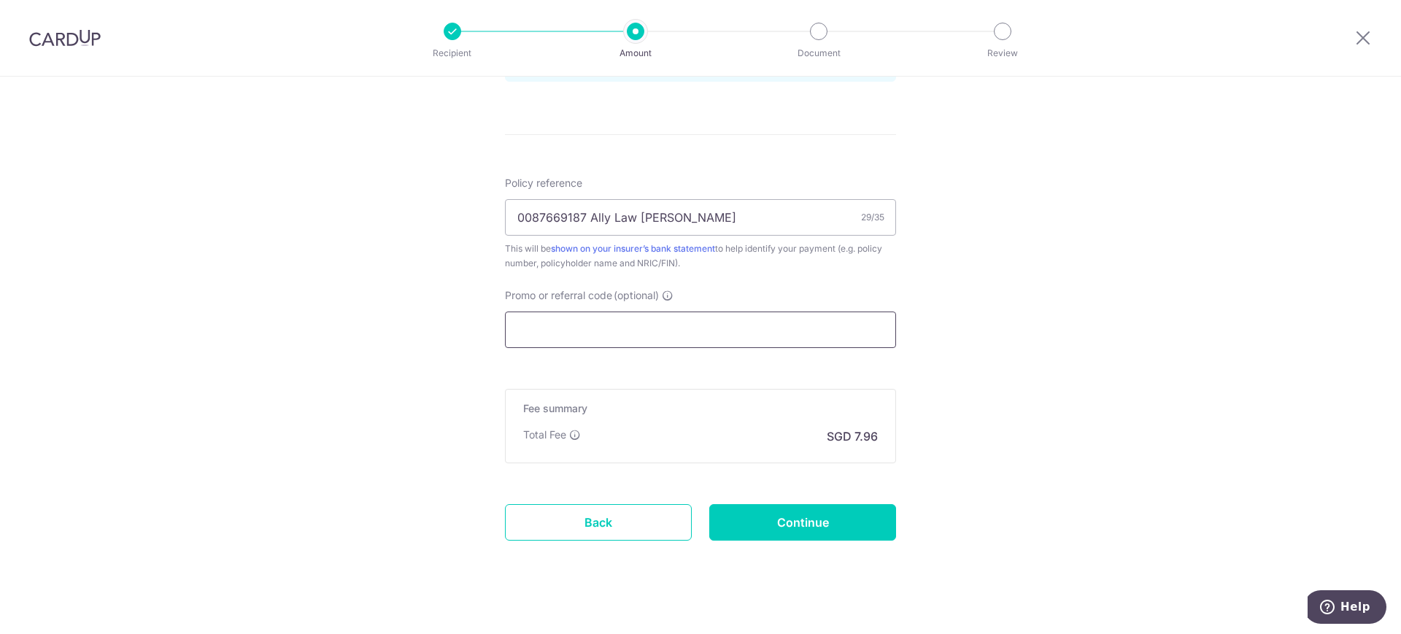
click at [723, 331] on input "Promo or referral code (optional)" at bounding box center [700, 330] width 391 height 36
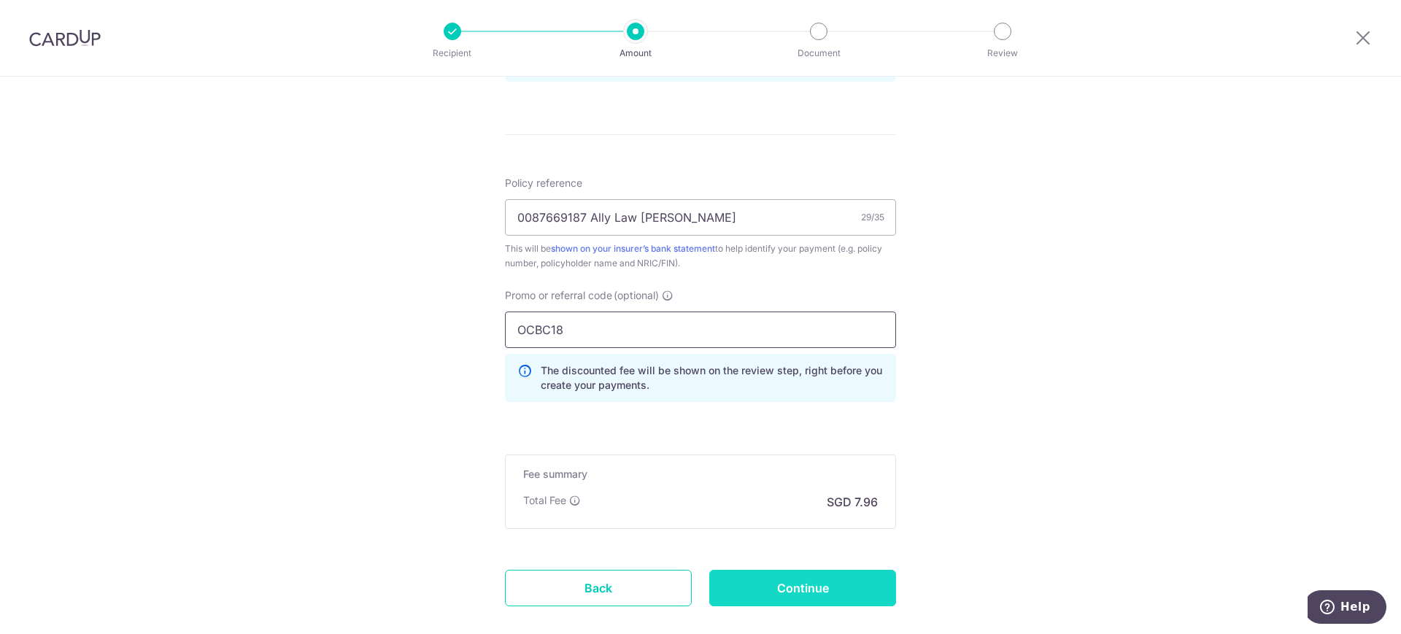
type input "OCBC18"
click at [775, 591] on input "Continue" at bounding box center [802, 588] width 187 height 36
type input "Create Schedule"
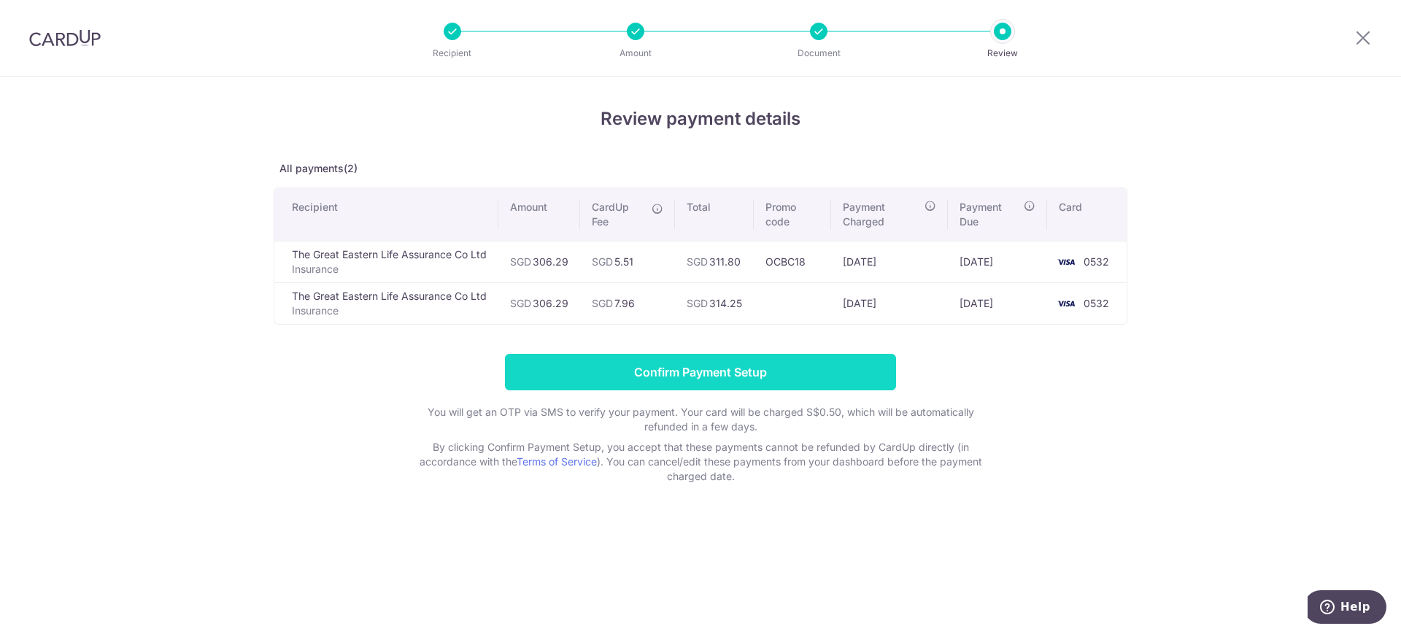
click at [709, 369] on input "Confirm Payment Setup" at bounding box center [700, 372] width 391 height 36
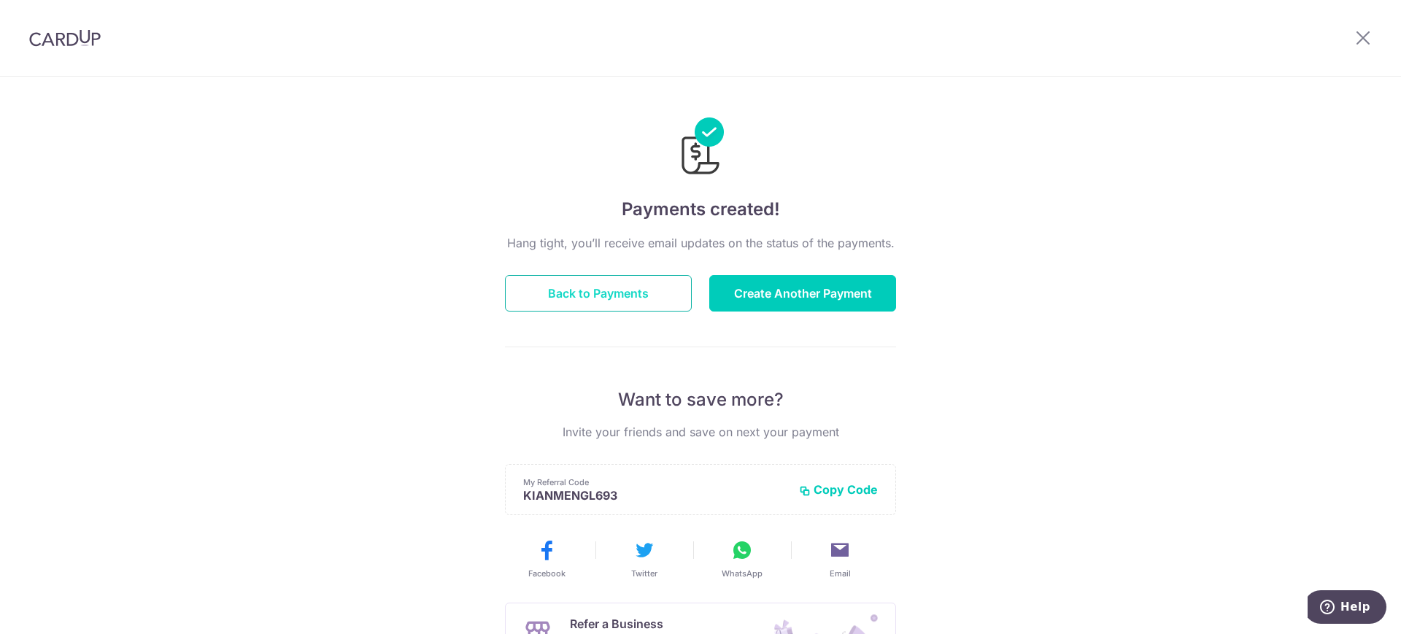
click at [607, 287] on button "Back to Payments" at bounding box center [598, 293] width 187 height 36
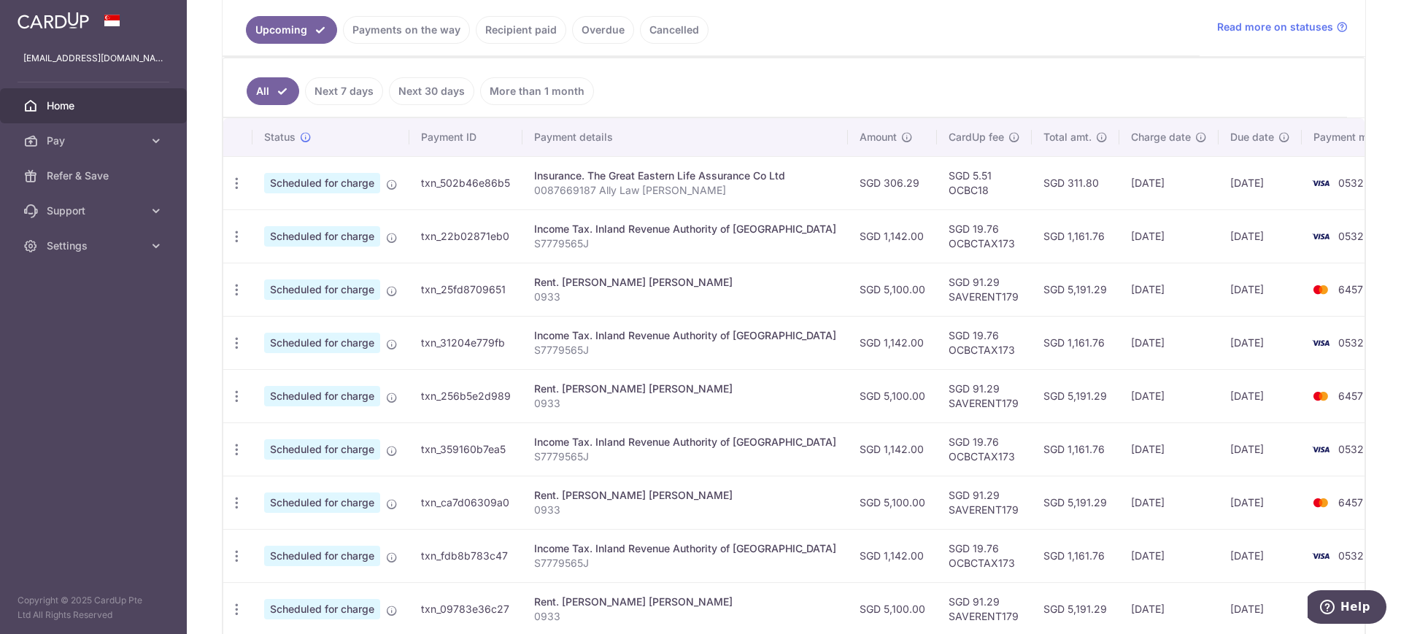
scroll to position [274, 0]
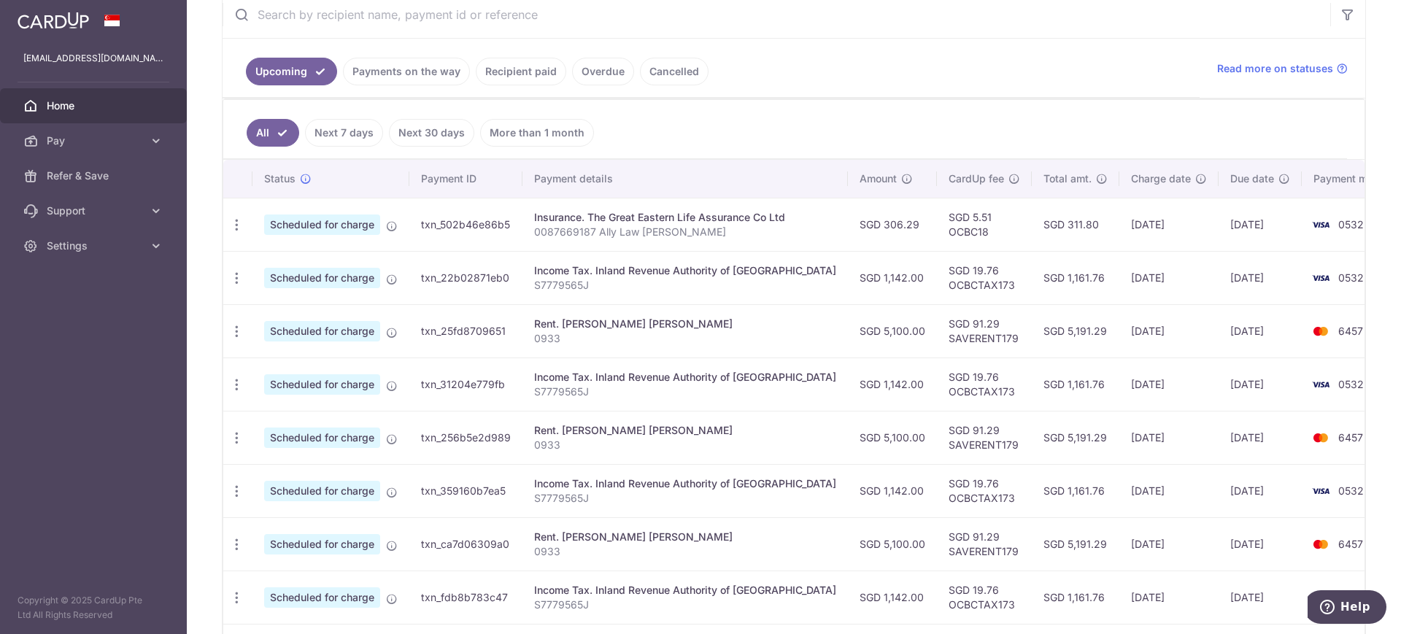
click at [517, 63] on link "Recipient paid" at bounding box center [521, 72] width 90 height 28
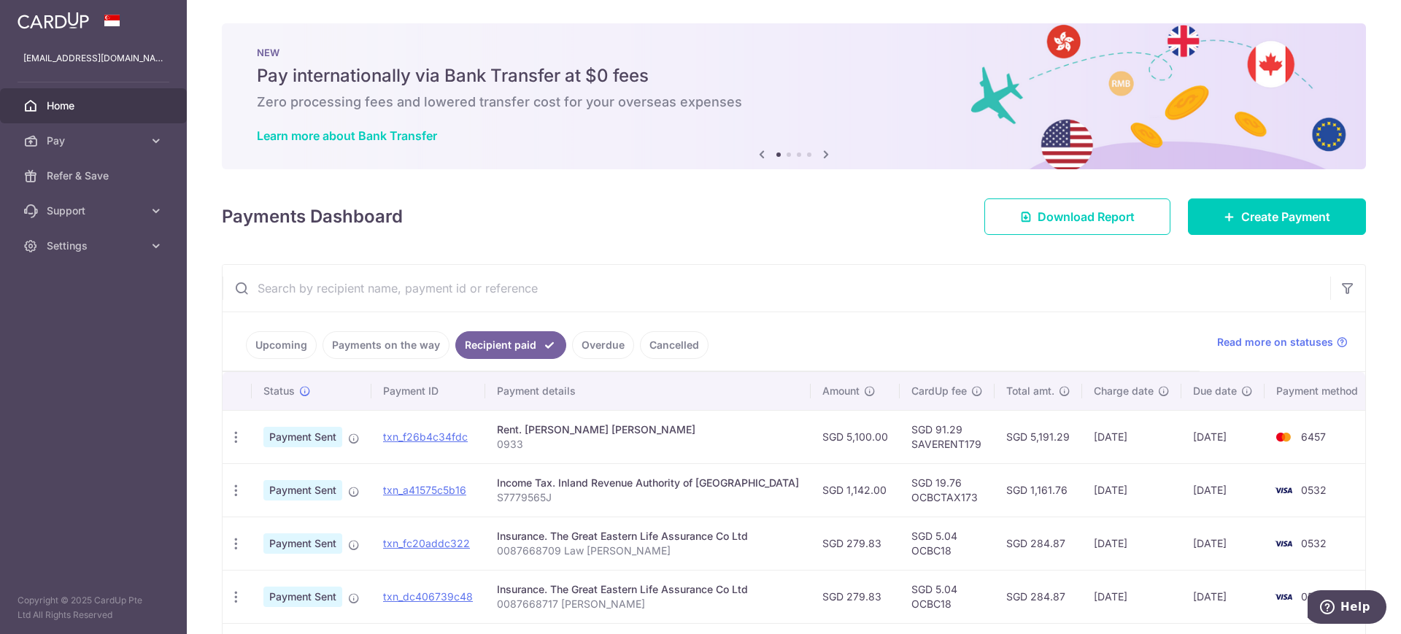
click at [951, 295] on input "text" at bounding box center [777, 288] width 1108 height 47
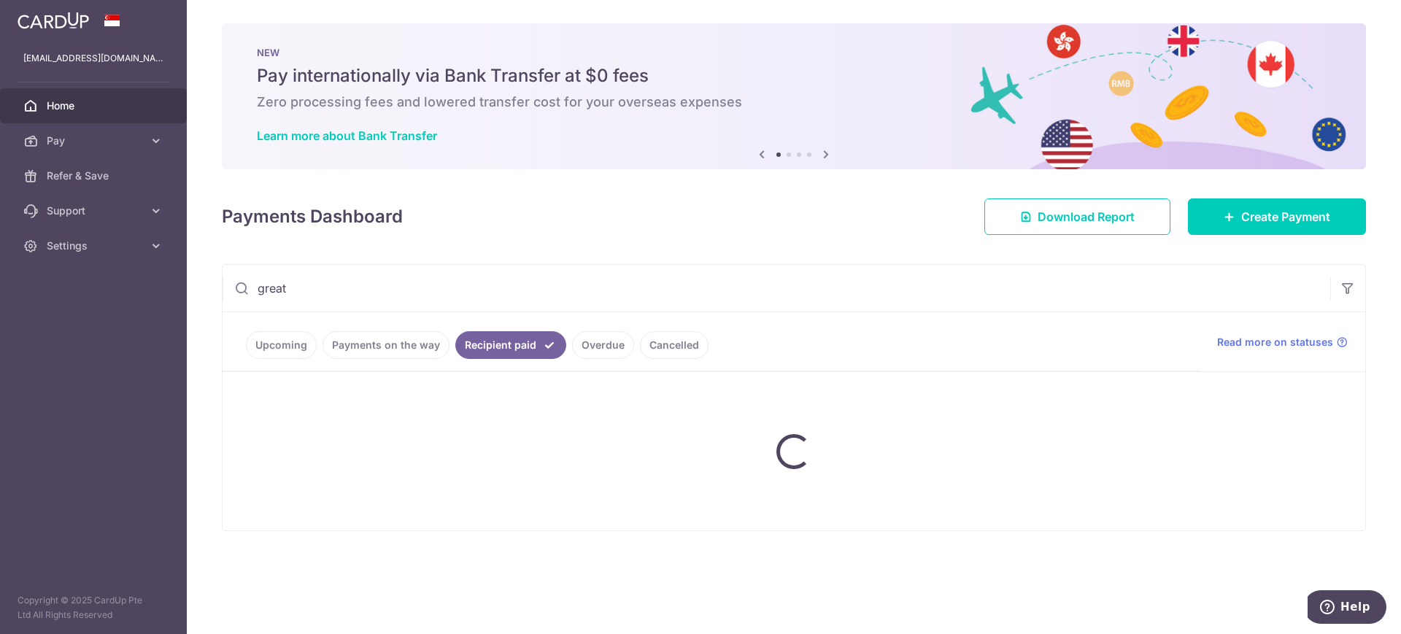
type input "great"
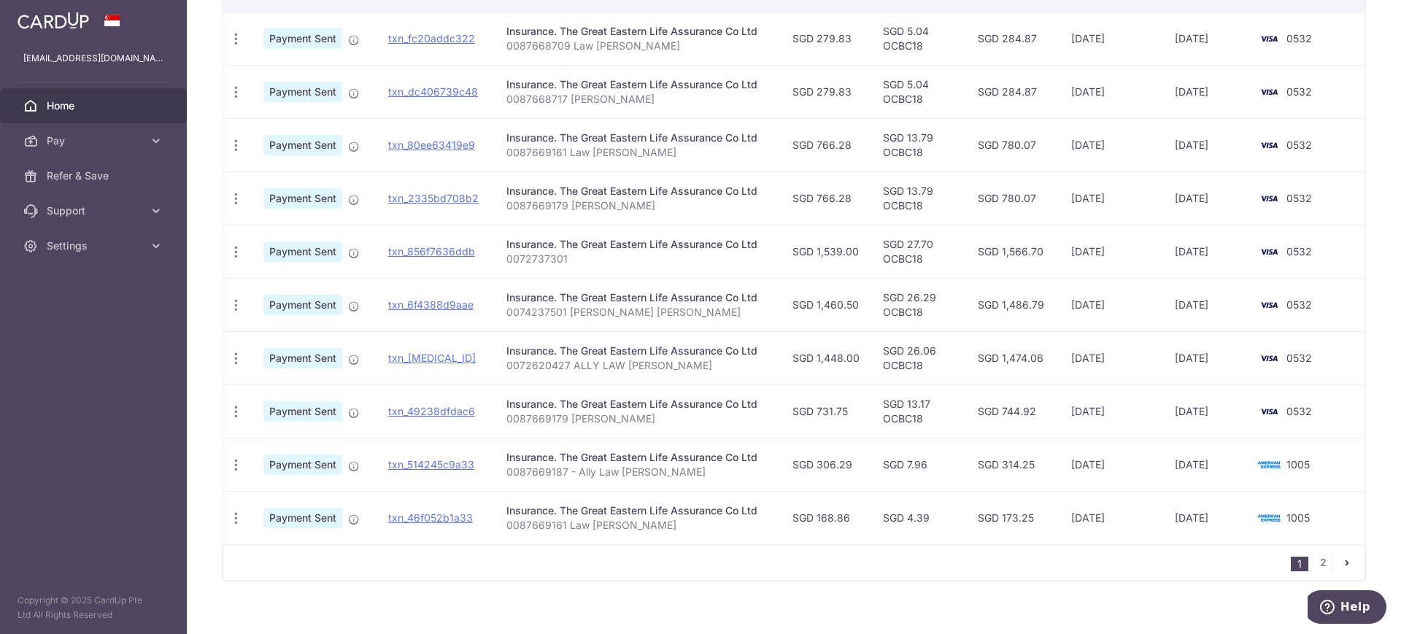
scroll to position [414, 0]
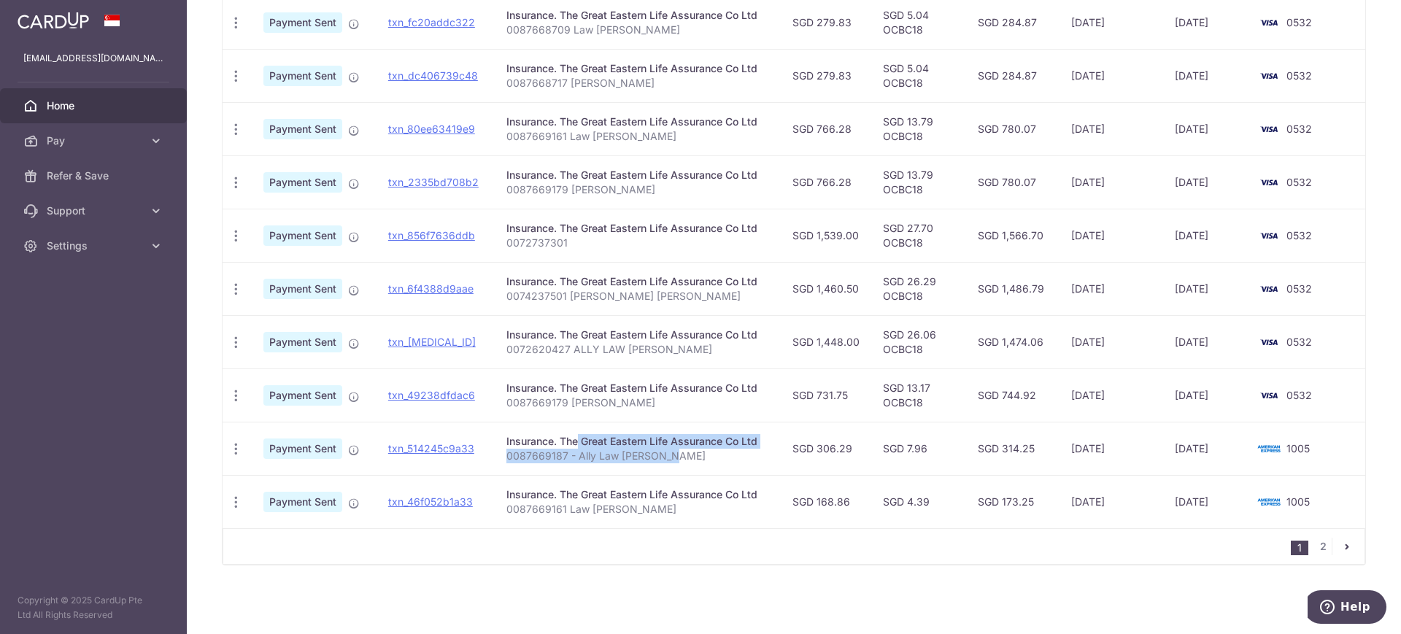
drag, startPoint x: 670, startPoint y: 460, endPoint x: 528, endPoint y: 446, distance: 142.3
click at [528, 446] on td "Insurance. The Great Eastern Life Assurance Co Ltd 0087669187 - Ally Law [PERSO…" at bounding box center [638, 448] width 286 height 53
click at [679, 517] on td "Insurance. The Great Eastern Life Assurance Co Ltd 0087669161 Law [PERSON_NAME]" at bounding box center [638, 501] width 286 height 53
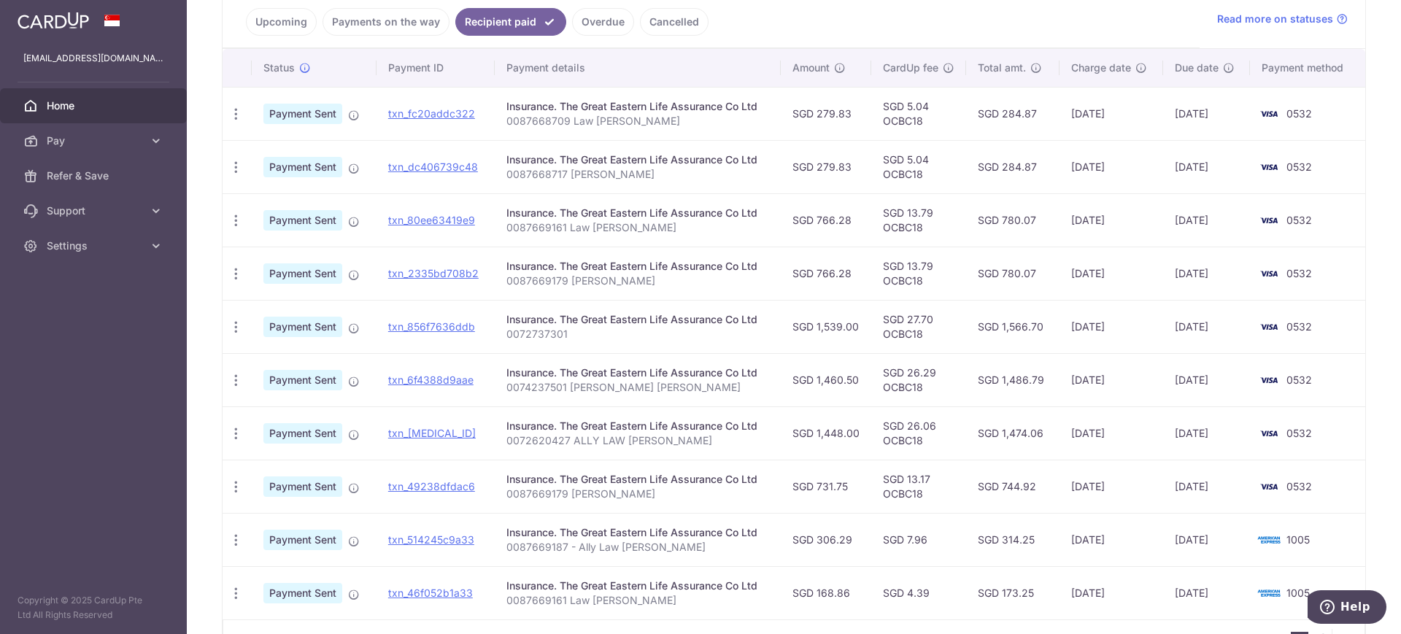
click at [717, 394] on p "0074237501 [PERSON_NAME] [PERSON_NAME]" at bounding box center [637, 387] width 263 height 15
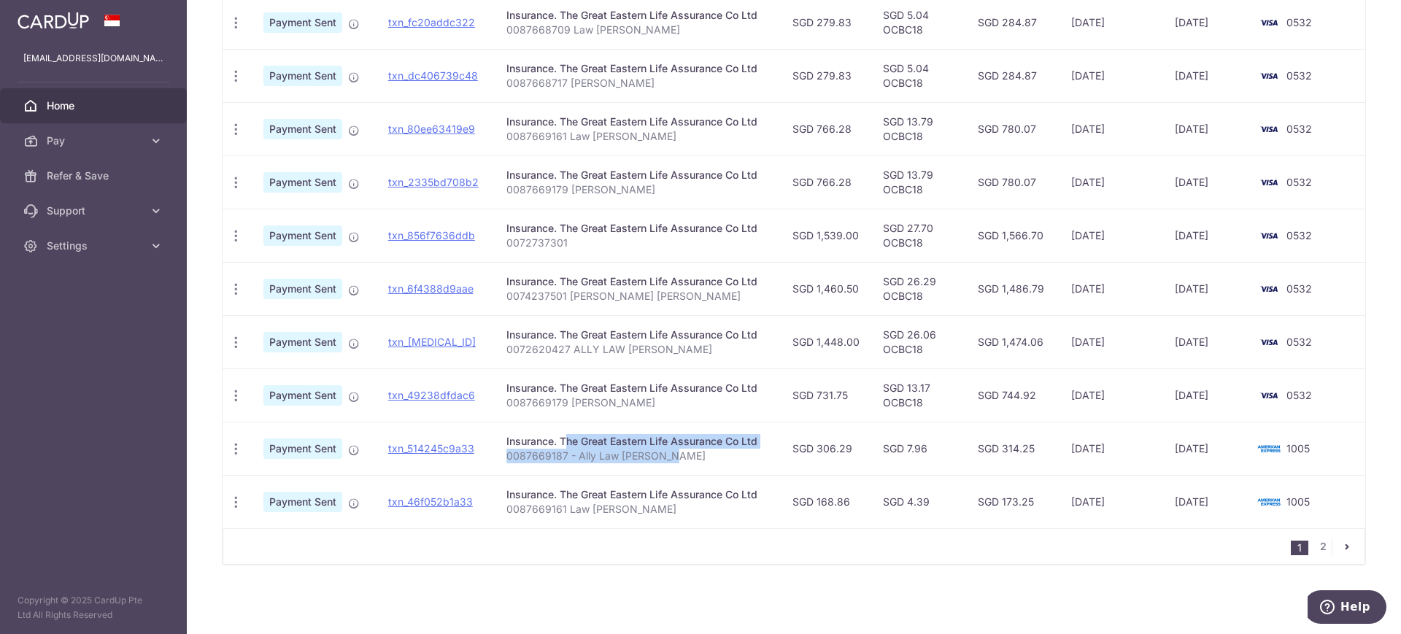
drag, startPoint x: 698, startPoint y: 460, endPoint x: 521, endPoint y: 434, distance: 178.4
click at [521, 434] on td "Insurance. The Great Eastern Life Assurance Co Ltd 0087669187 - Ally Law [PERSO…" at bounding box center [638, 448] width 286 height 53
click at [775, 466] on td "Insurance. The Great Eastern Life Assurance Co Ltd 0087669187 - Ally Law [PERSO…" at bounding box center [638, 448] width 286 height 53
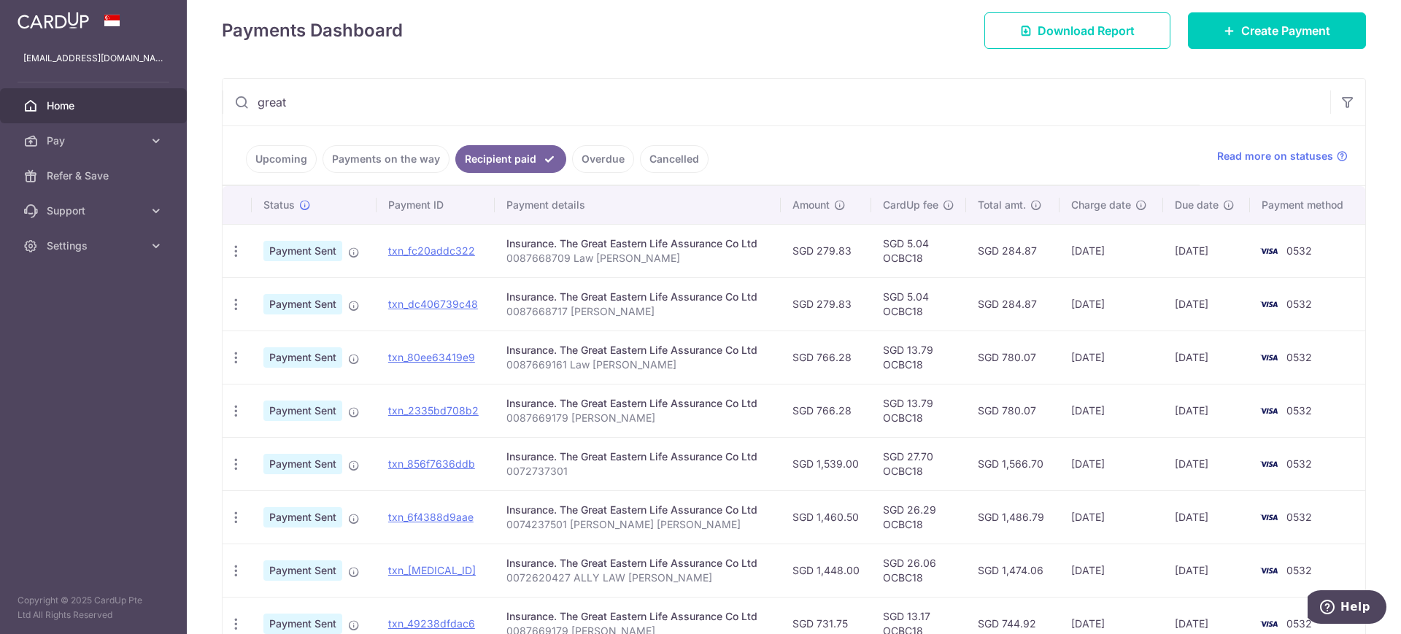
scroll to position [50, 0]
